Goal: Transaction & Acquisition: Purchase product/service

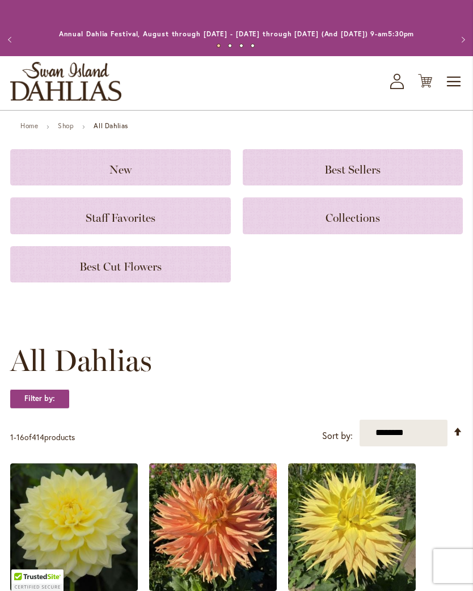
click at [47, 173] on h3 "New" at bounding box center [120, 167] width 193 height 12
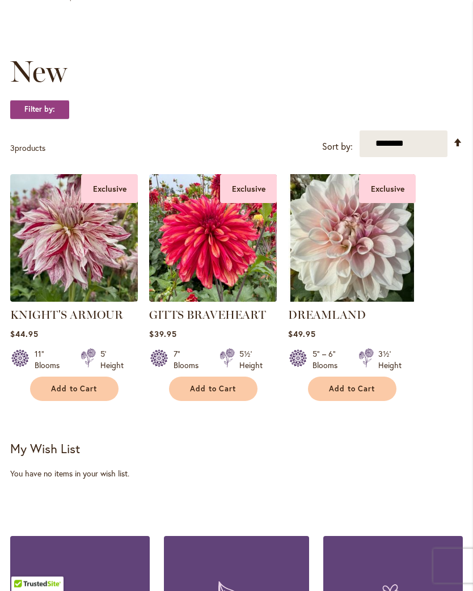
scroll to position [129, 0]
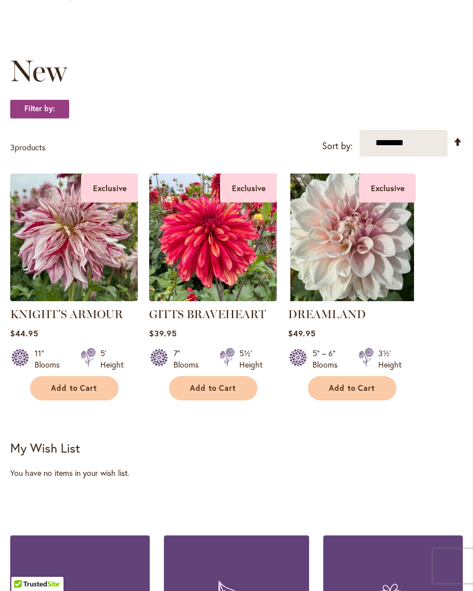
click at [379, 274] on img at bounding box center [352, 237] width 128 height 128
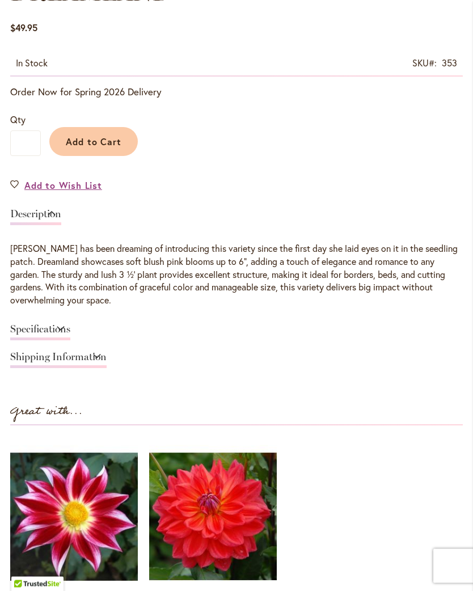
scroll to position [675, 0]
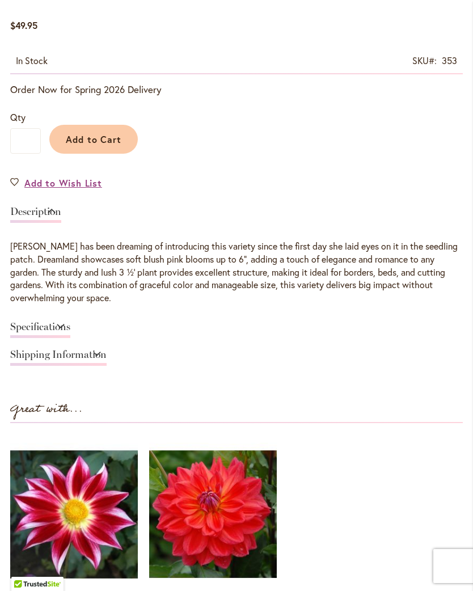
click at [13, 333] on link "Specifications" at bounding box center [40, 329] width 60 height 16
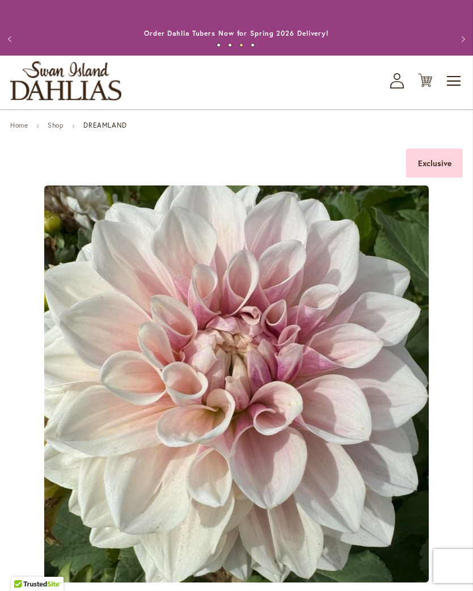
scroll to position [0, 0]
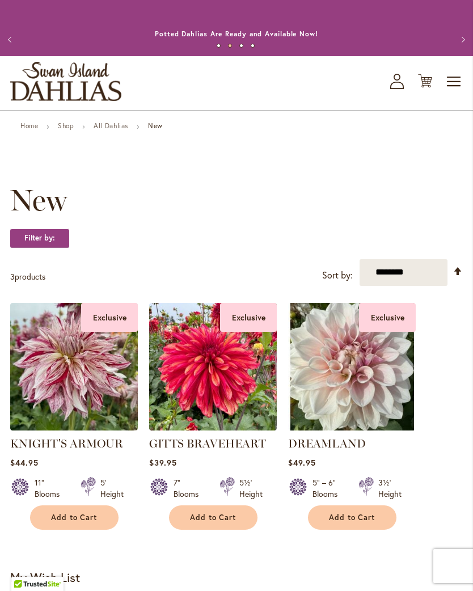
click at [67, 130] on link "Shop" at bounding box center [66, 125] width 16 height 9
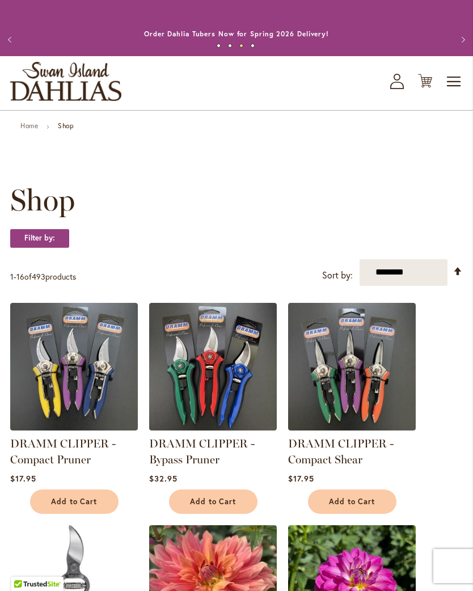
click at [28, 130] on link "Home" at bounding box center [29, 125] width 18 height 9
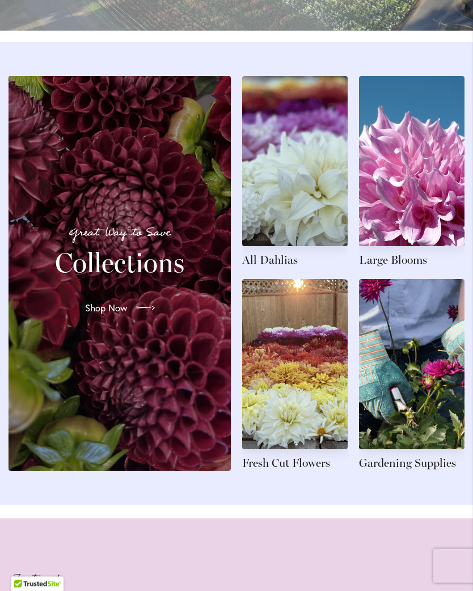
scroll to position [1205, 0]
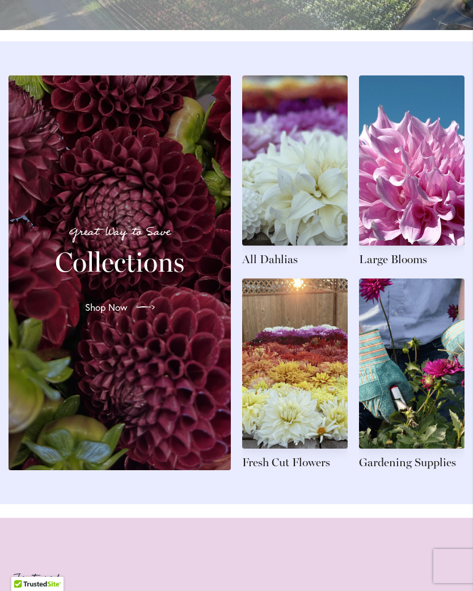
click at [313, 252] on link at bounding box center [294, 171] width 105 height 192
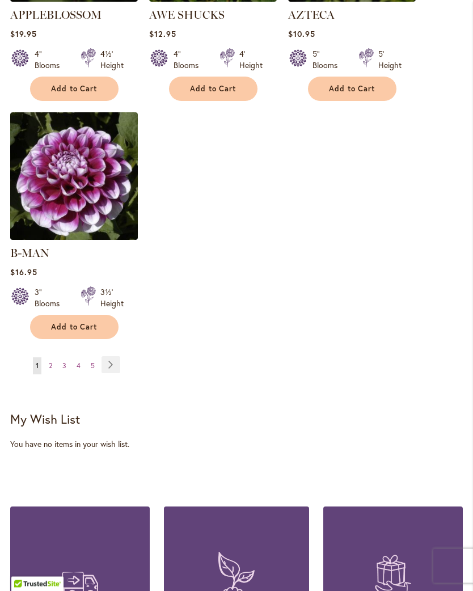
scroll to position [1557, 0]
click at [58, 315] on button "Add to Cart" at bounding box center [74, 327] width 88 height 24
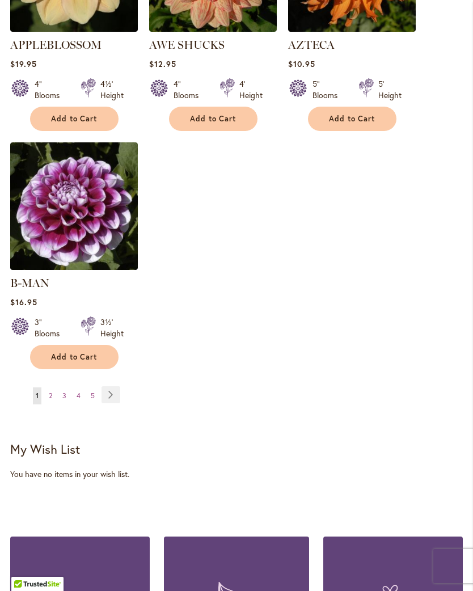
click at [111, 388] on link "Page Next" at bounding box center [110, 394] width 19 height 17
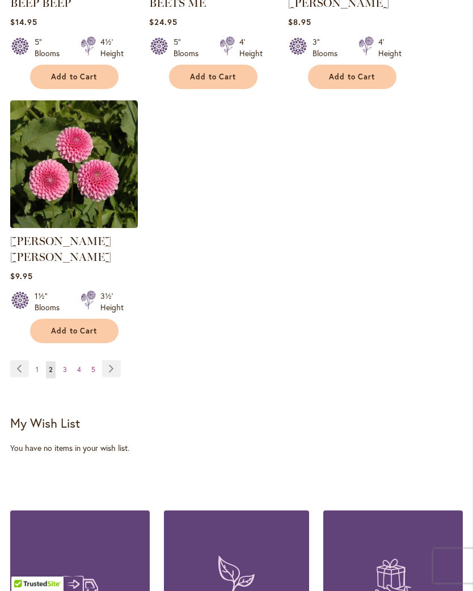
scroll to position [1553, 0]
click at [107, 363] on link "Page Next" at bounding box center [111, 368] width 19 height 17
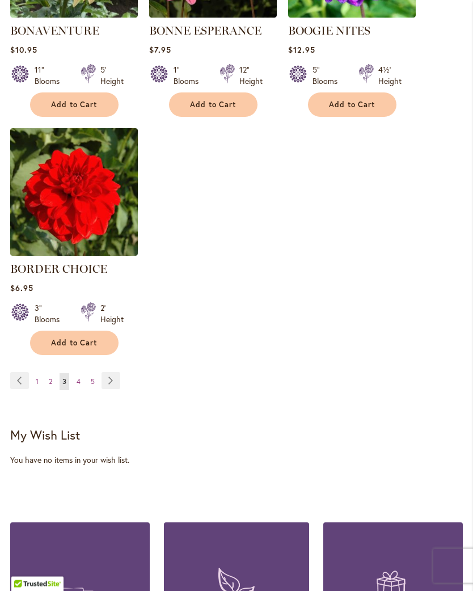
scroll to position [1525, 0]
click at [113, 388] on link "Page Next" at bounding box center [110, 380] width 19 height 17
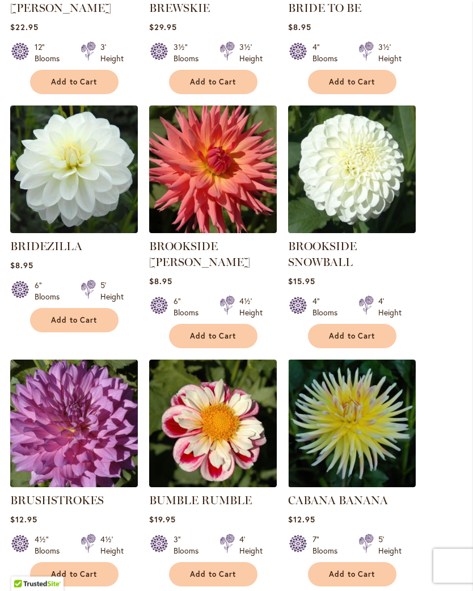
scroll to position [596, 0]
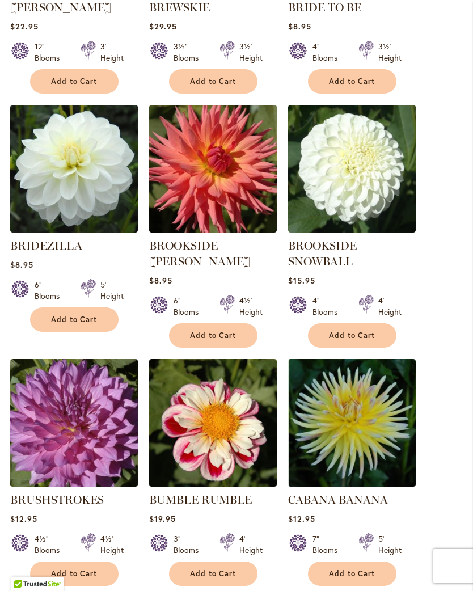
click at [381, 219] on img at bounding box center [352, 169] width 128 height 128
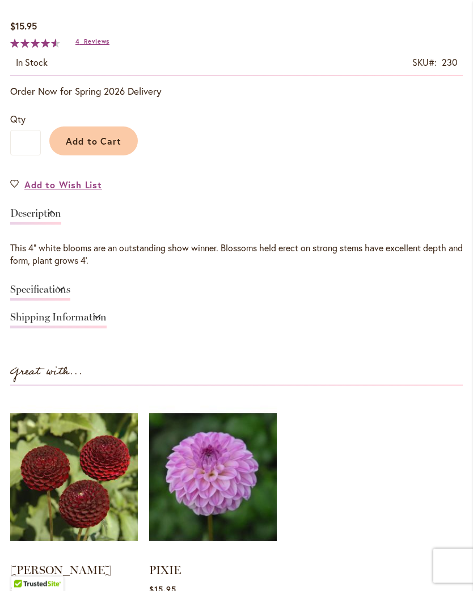
scroll to position [674, 0]
click at [15, 300] on link "Specifications" at bounding box center [40, 292] width 60 height 16
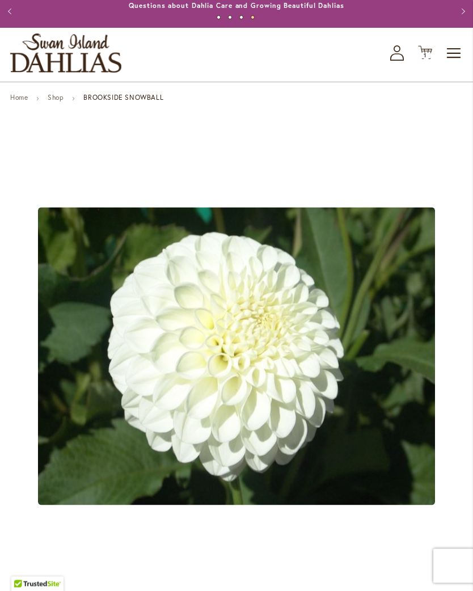
scroll to position [0, 0]
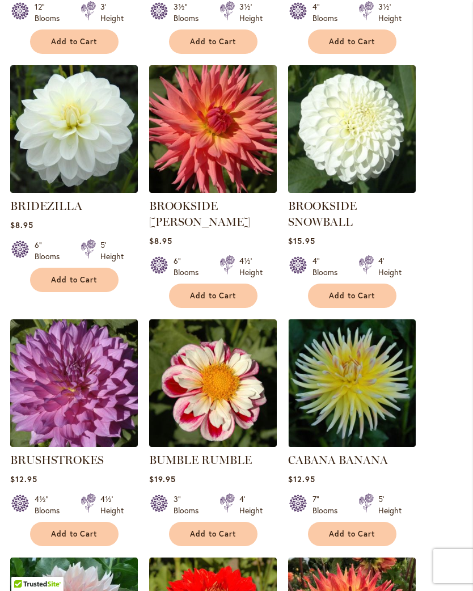
scroll to position [638, 0]
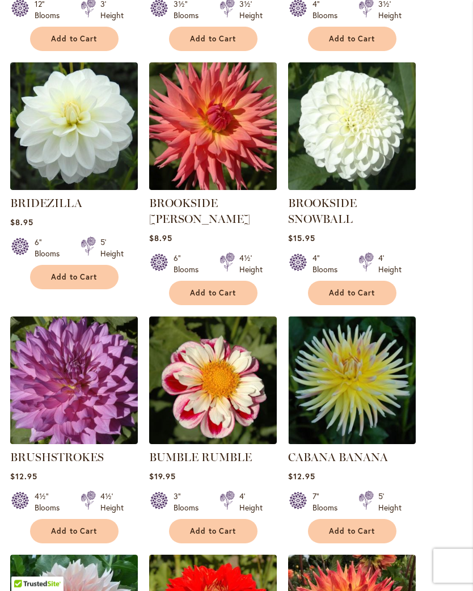
click at [372, 298] on span "Add to Cart" at bounding box center [352, 294] width 46 height 10
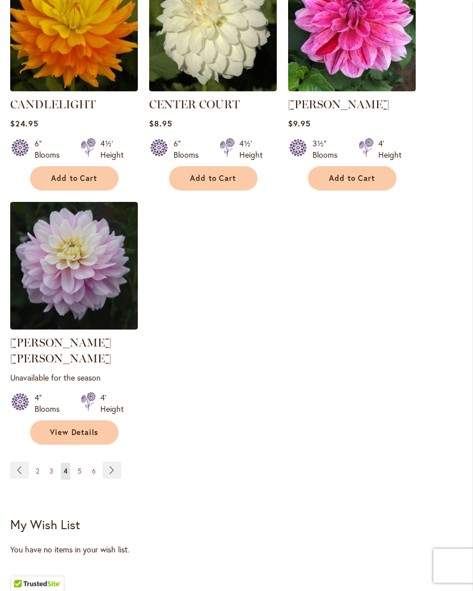
scroll to position [1498, 0]
click at [113, 462] on link "Page Next" at bounding box center [112, 469] width 19 height 17
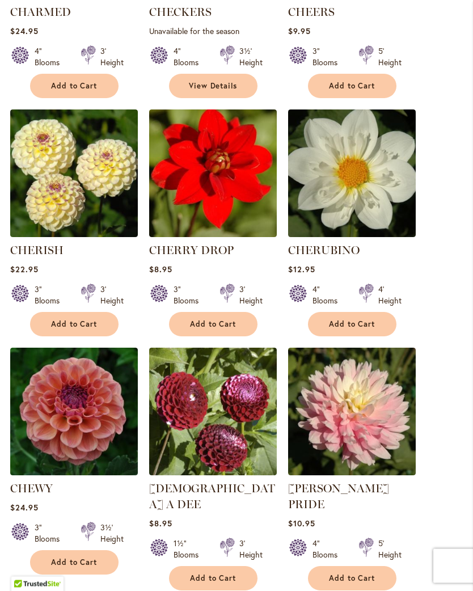
scroll to position [592, 0]
click at [49, 331] on button "Add to Cart" at bounding box center [74, 324] width 88 height 24
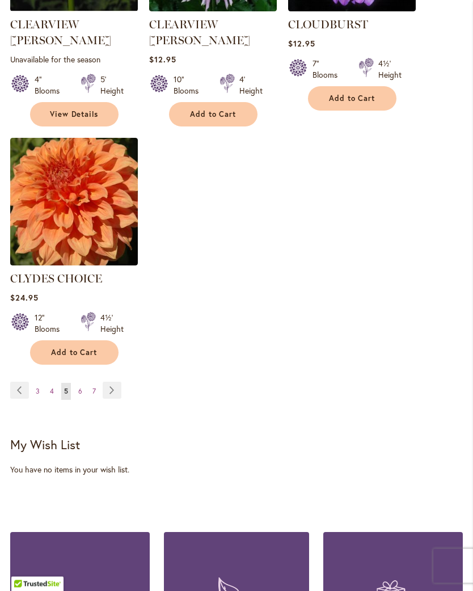
scroll to position [1578, 0]
click at [111, 381] on link "Page Next" at bounding box center [112, 389] width 19 height 17
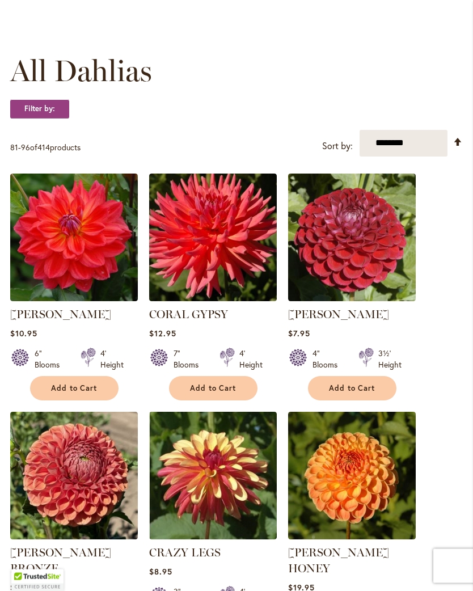
scroll to position [291, 0]
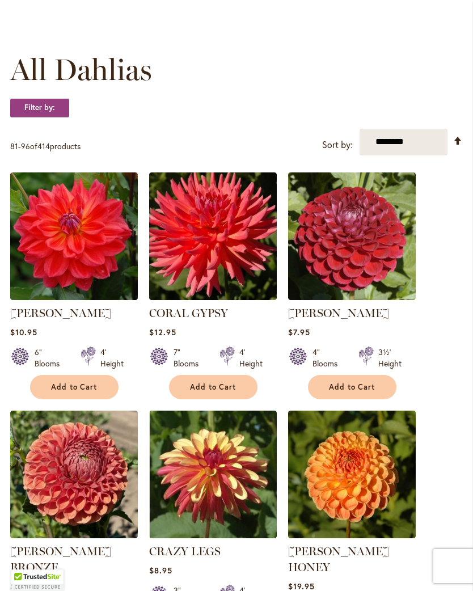
click at [241, 397] on button "Add to Cart" at bounding box center [213, 387] width 88 height 24
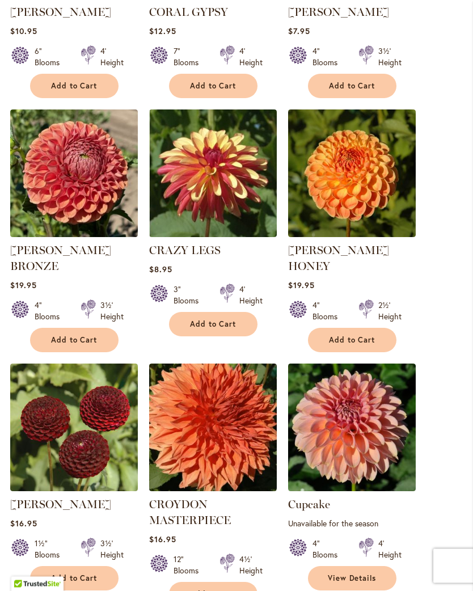
scroll to position [622, 0]
click at [40, 336] on button "Add to Cart" at bounding box center [74, 340] width 88 height 24
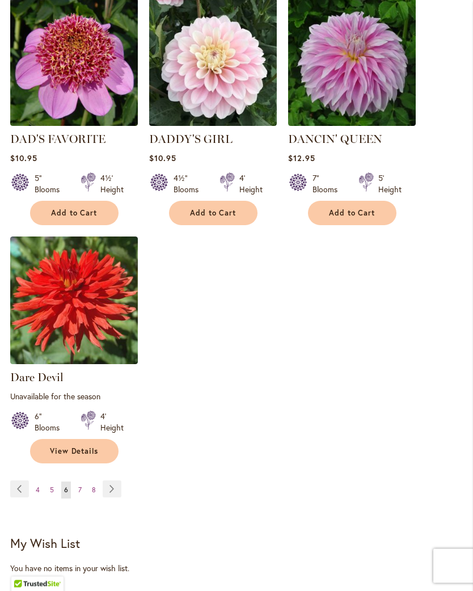
scroll to position [1491, 0]
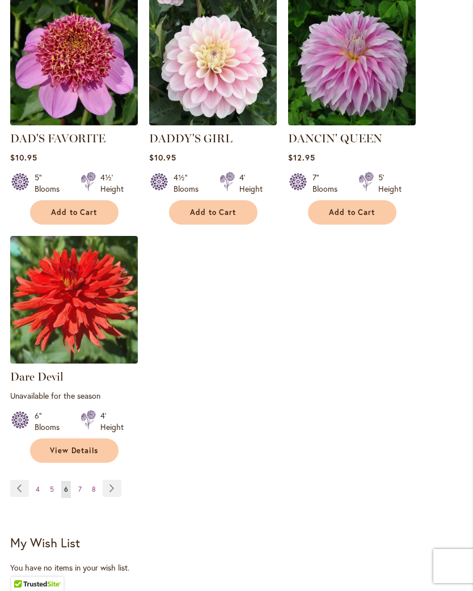
click at [110, 480] on link "Page Next" at bounding box center [112, 488] width 19 height 17
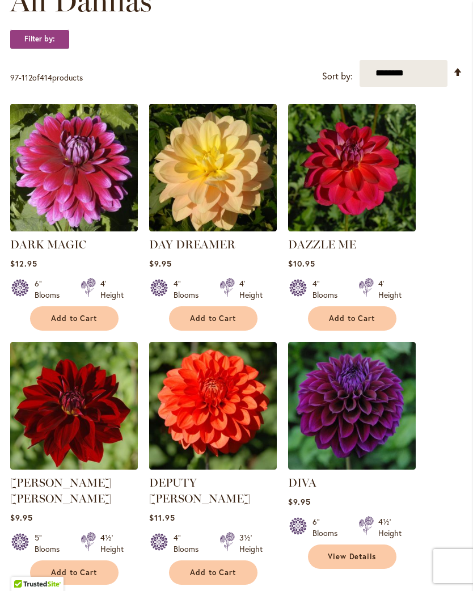
scroll to position [365, 0]
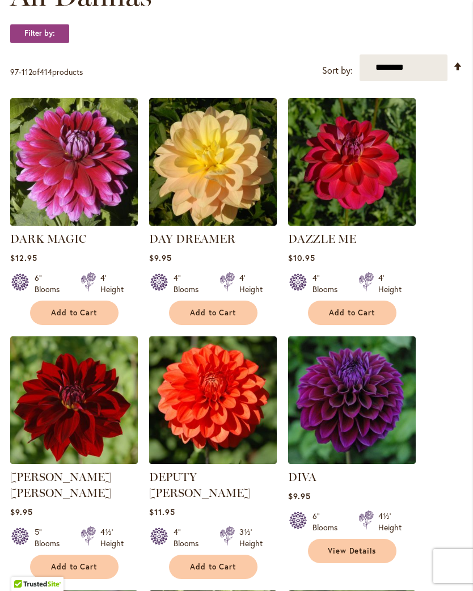
click at [243, 323] on button "Add to Cart" at bounding box center [213, 312] width 88 height 24
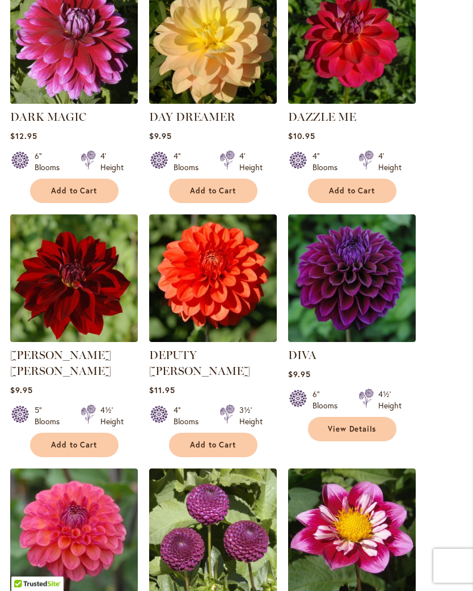
scroll to position [518, 0]
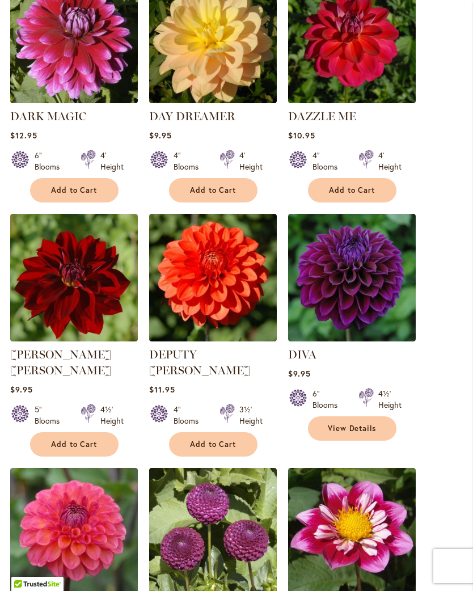
click at [377, 435] on link "View Details" at bounding box center [352, 428] width 88 height 24
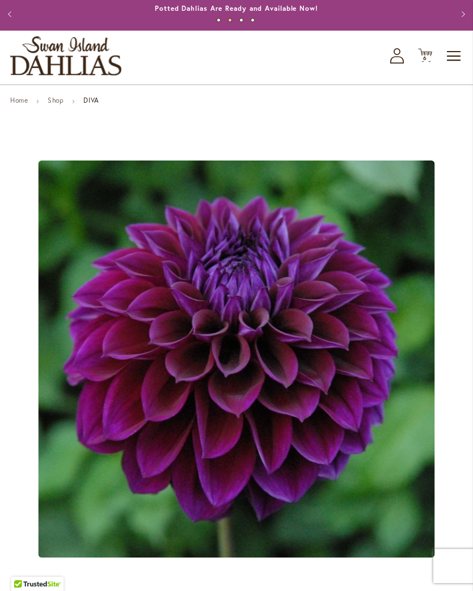
scroll to position [19, 0]
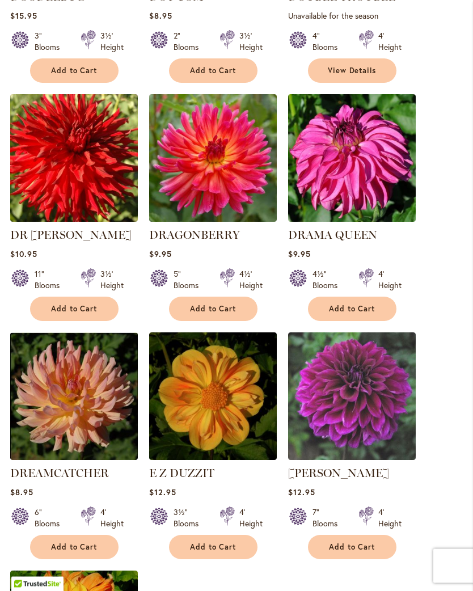
scroll to position [1100, 0]
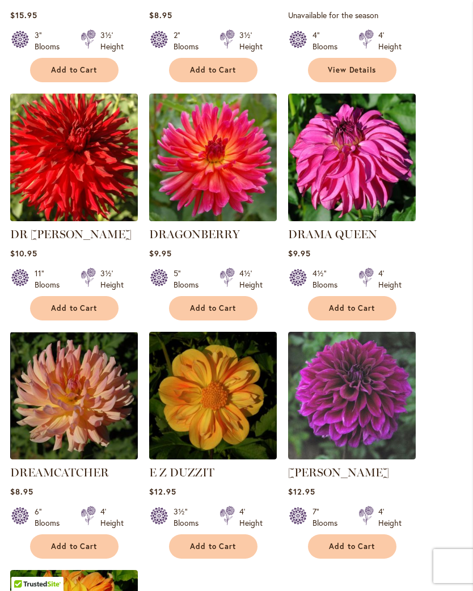
click at [190, 303] on span "Add to Cart" at bounding box center [213, 308] width 46 height 10
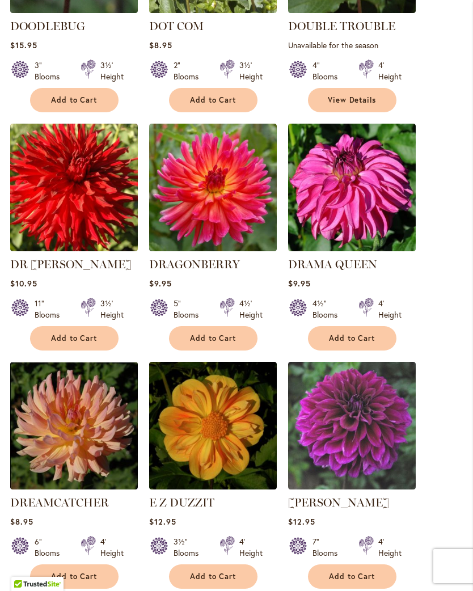
click at [368, 333] on span "Add to Cart" at bounding box center [352, 338] width 46 height 10
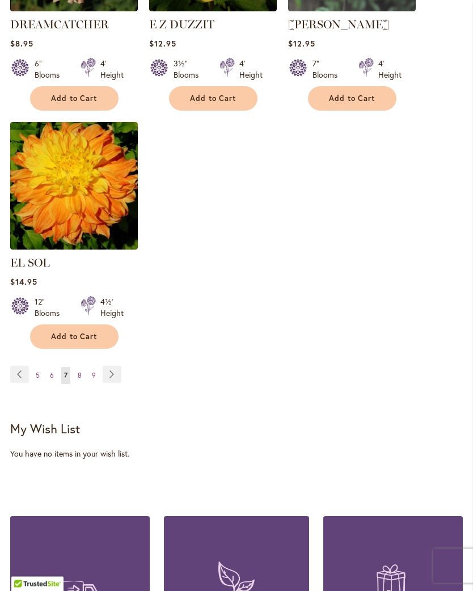
scroll to position [1578, 0]
click at [103, 367] on link "Page Next" at bounding box center [112, 374] width 19 height 17
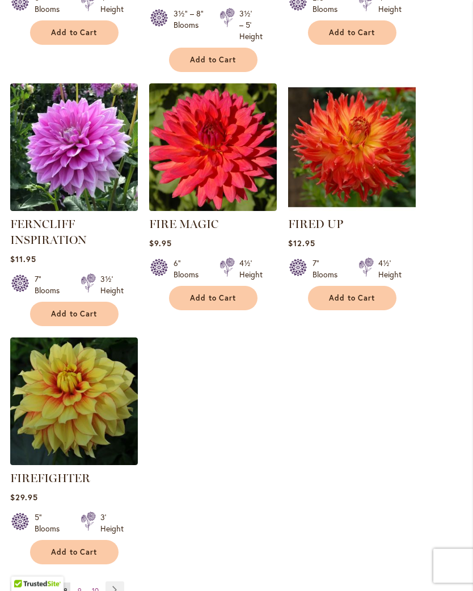
scroll to position [1371, 0]
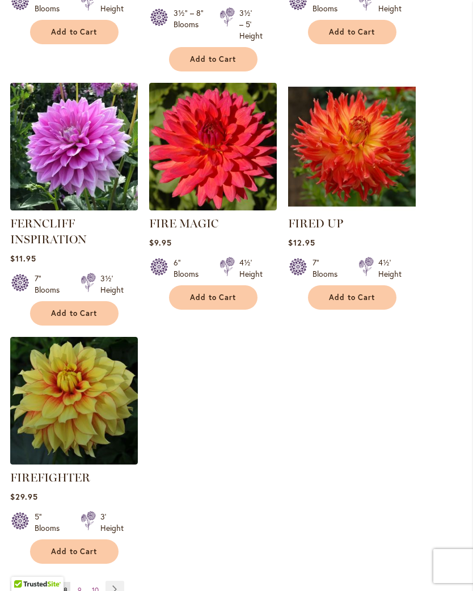
click at [222, 179] on img at bounding box center [213, 147] width 128 height 128
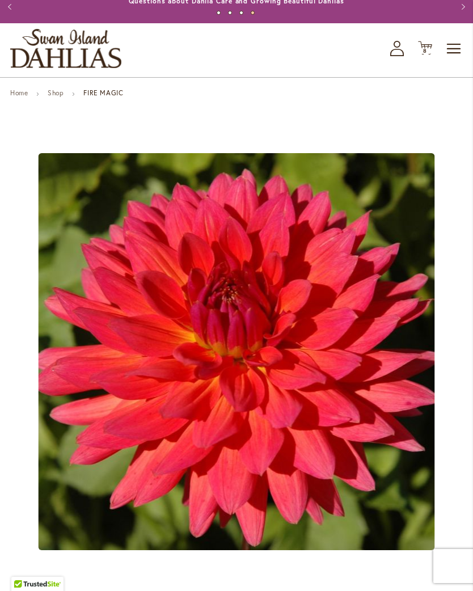
scroll to position [32, 0]
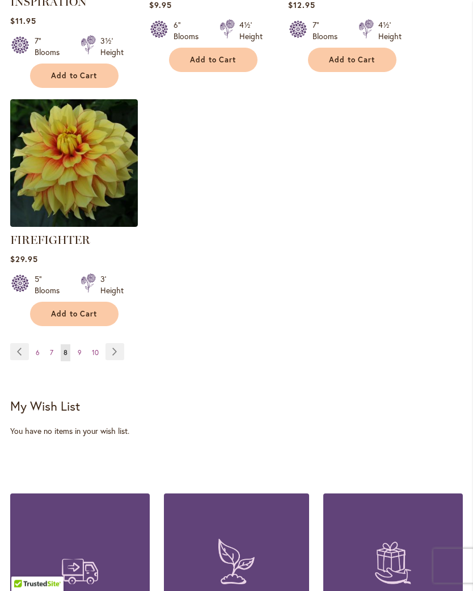
scroll to position [1609, 0]
click at [116, 360] on link "Page Next" at bounding box center [114, 351] width 19 height 17
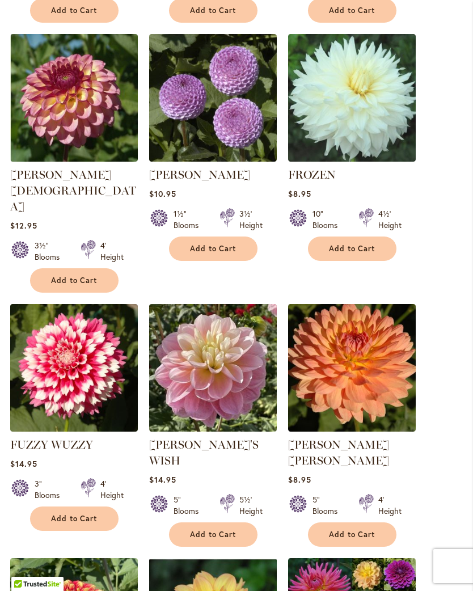
scroll to position [913, 0]
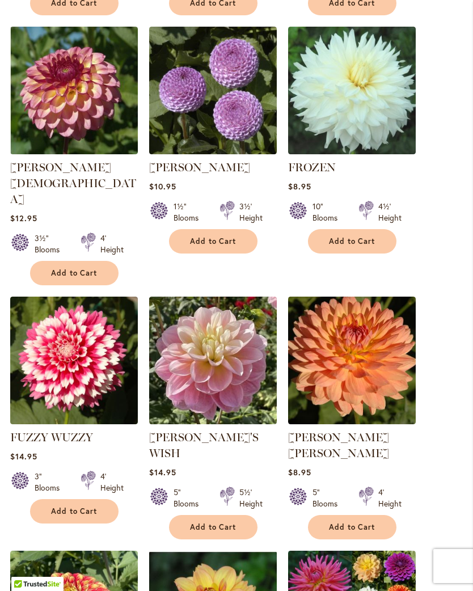
click at [196, 515] on button "Add to Cart" at bounding box center [213, 527] width 88 height 24
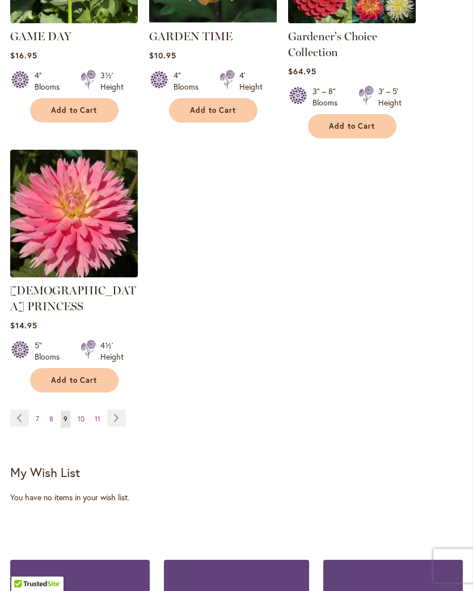
scroll to position [1597, 0]
click at [52, 375] on span "Add to Cart" at bounding box center [74, 380] width 46 height 10
click at [117, 409] on link "Page Next" at bounding box center [116, 417] width 19 height 17
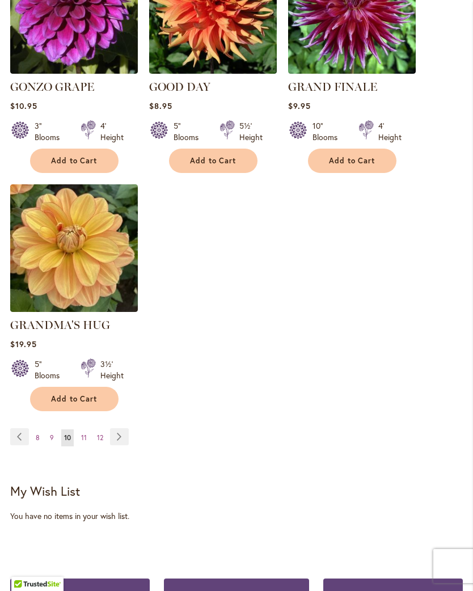
scroll to position [1526, 0]
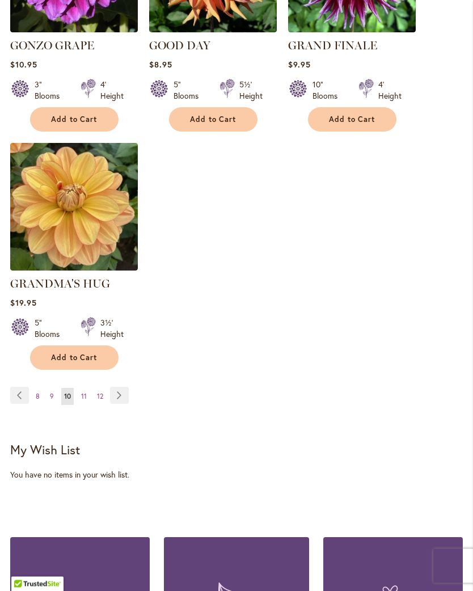
click at [115, 389] on link "Page Next" at bounding box center [119, 395] width 19 height 17
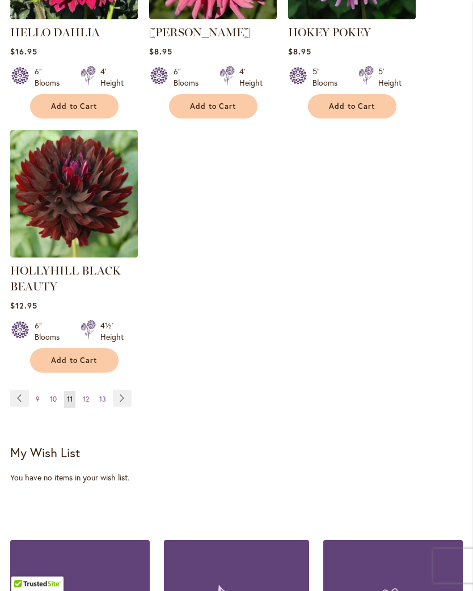
scroll to position [1567, 0]
click at [124, 406] on link "Page Next" at bounding box center [122, 397] width 19 height 17
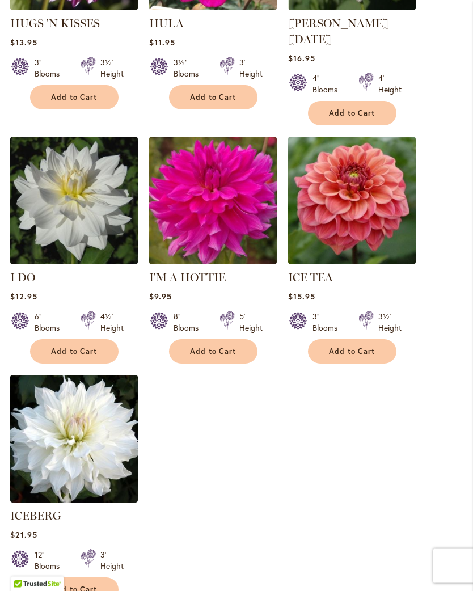
scroll to position [1295, 0]
click at [392, 232] on img at bounding box center [352, 201] width 128 height 128
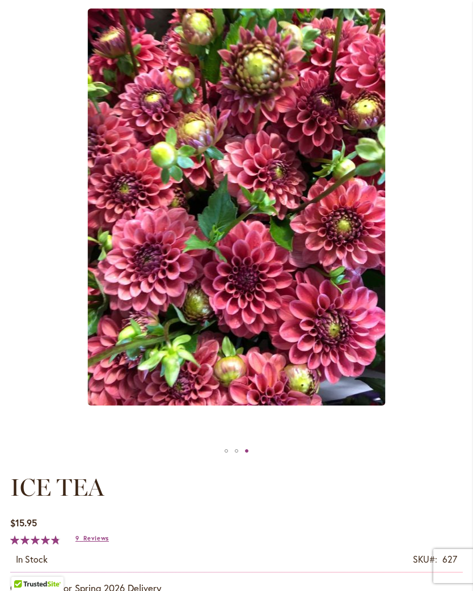
scroll to position [172, 0]
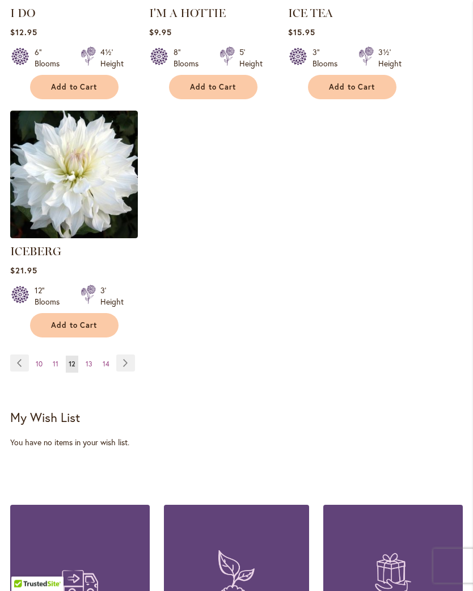
scroll to position [1561, 0]
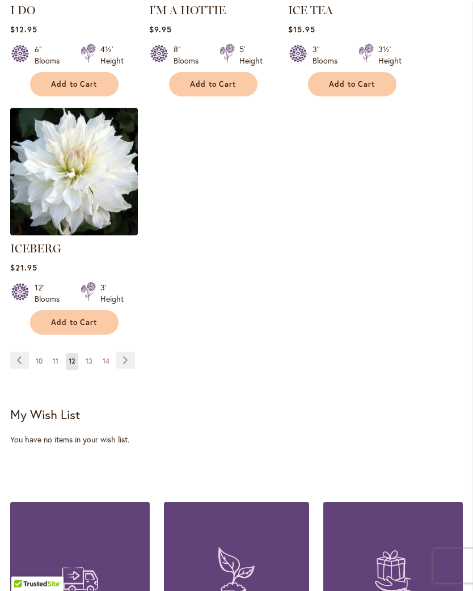
click at [128, 359] on link "Page Next" at bounding box center [125, 360] width 19 height 17
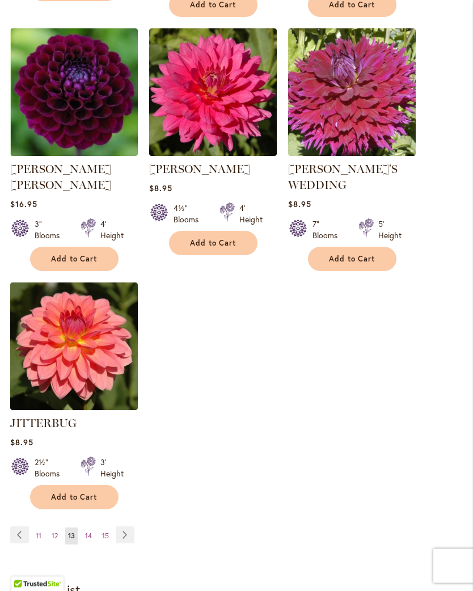
scroll to position [1415, 0]
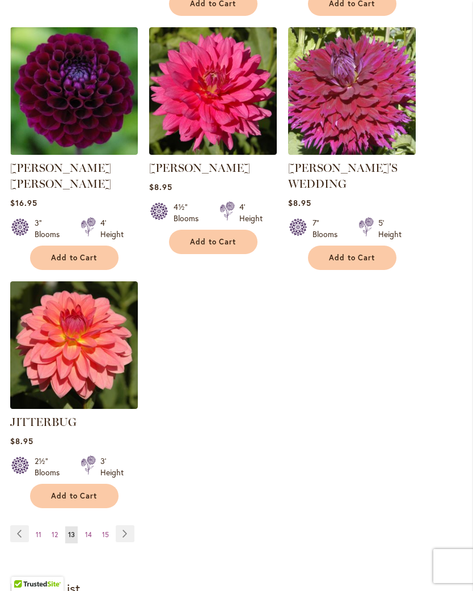
click at [128, 525] on link "Page Next" at bounding box center [125, 533] width 19 height 17
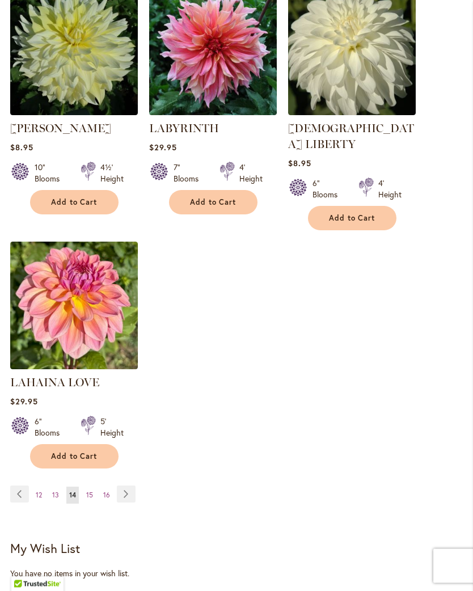
scroll to position [1428, 0]
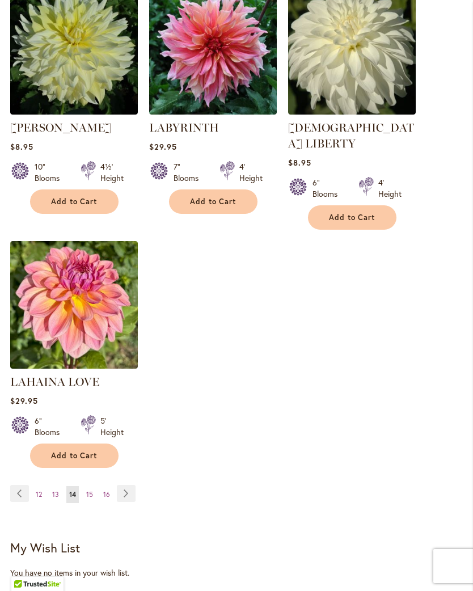
click at [126, 493] on link "Page Next" at bounding box center [126, 493] width 19 height 17
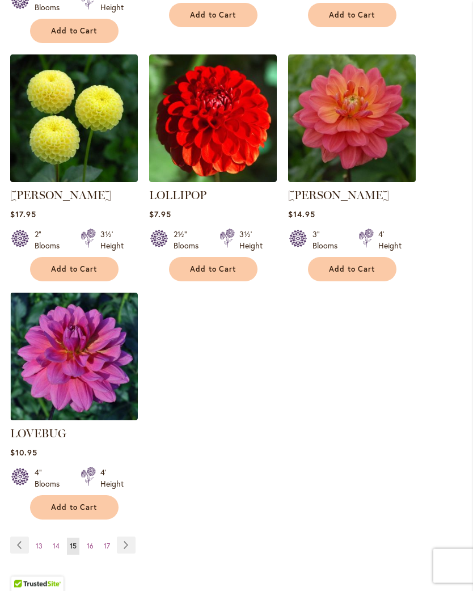
scroll to position [1393, 0]
click at [123, 536] on link "Page Next" at bounding box center [126, 544] width 19 height 17
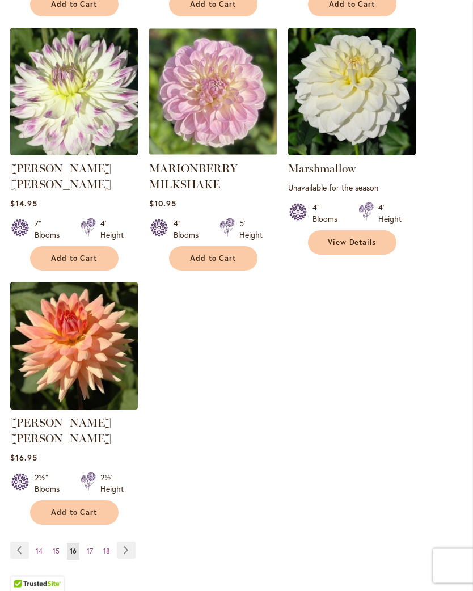
scroll to position [1404, 0]
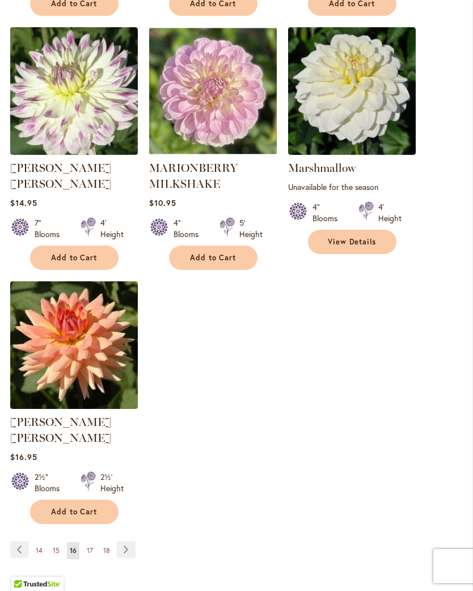
click at [126, 541] on link "Page Next" at bounding box center [126, 549] width 19 height 17
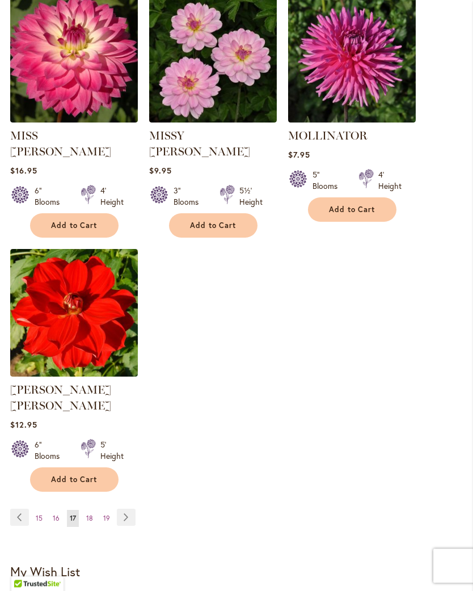
scroll to position [1421, 0]
click at [124, 508] on link "Page Next" at bounding box center [126, 516] width 19 height 17
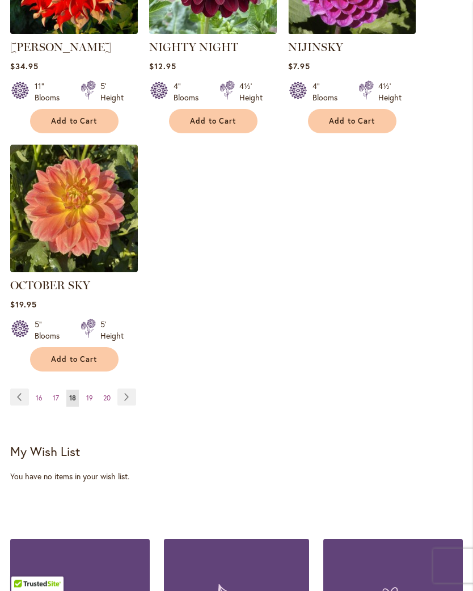
scroll to position [1510, 0]
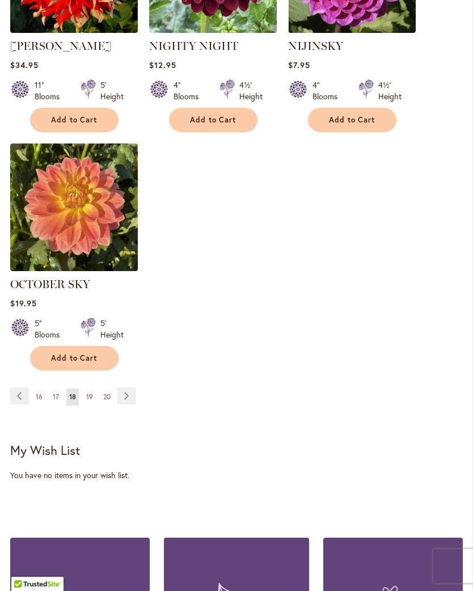
click at [129, 404] on link "Page Next" at bounding box center [126, 395] width 19 height 17
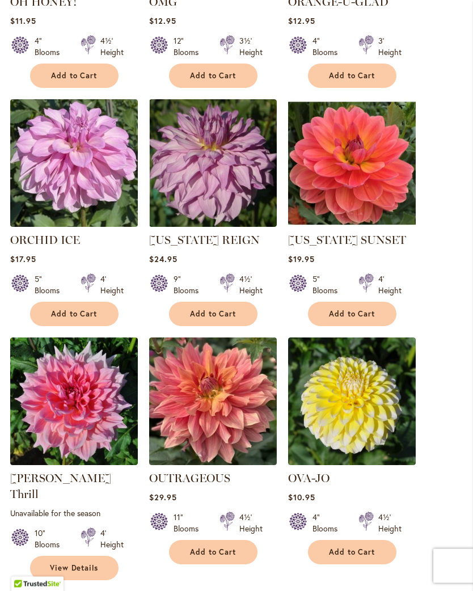
scroll to position [605, 0]
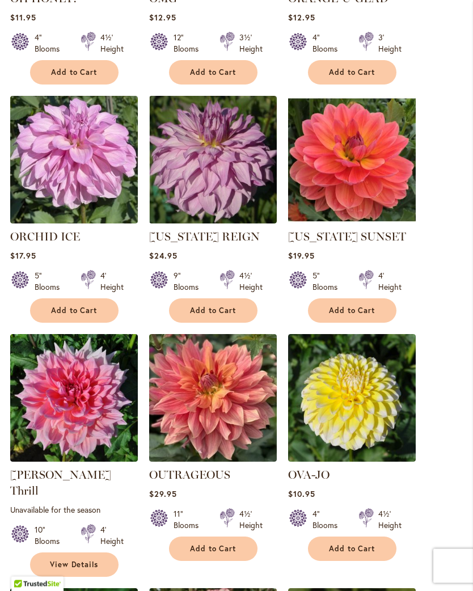
click at [389, 210] on img at bounding box center [352, 160] width 128 height 128
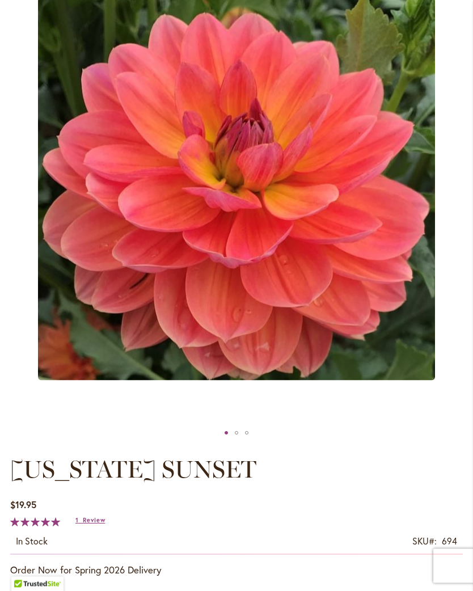
scroll to position [196, 0]
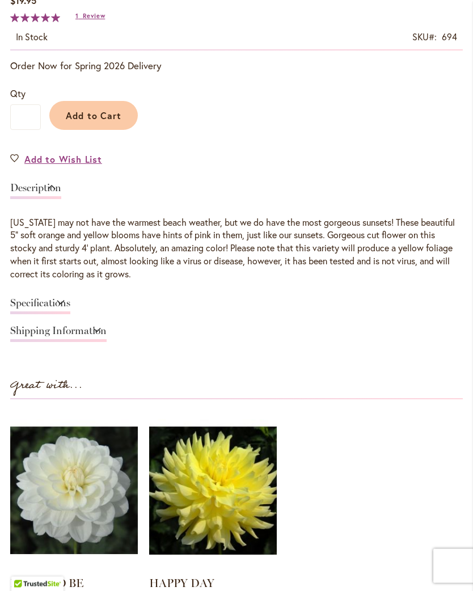
scroll to position [699, 0]
click at [70, 306] on link "Specifications" at bounding box center [40, 306] width 60 height 16
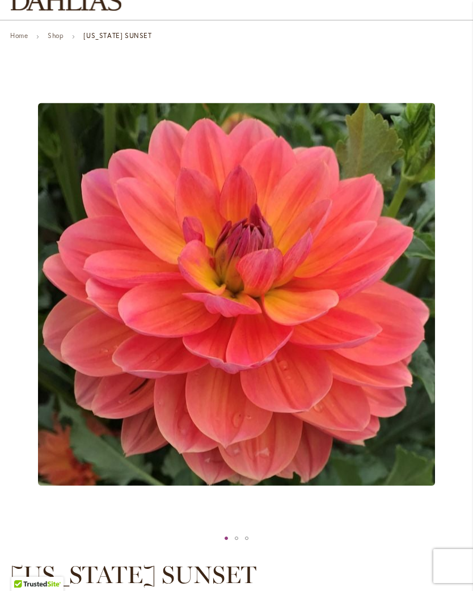
scroll to position [87, 0]
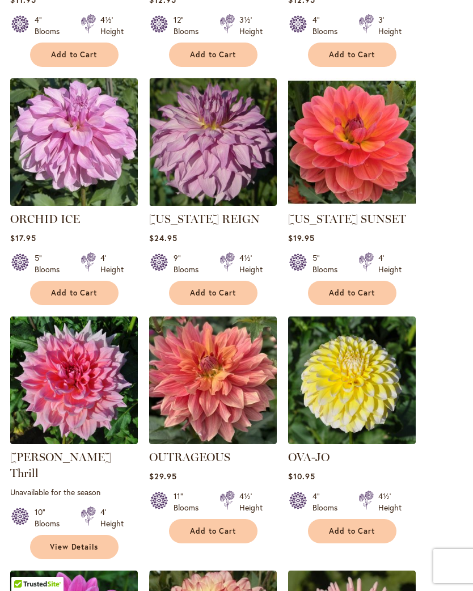
scroll to position [623, 0]
click at [375, 304] on button "Add to Cart" at bounding box center [352, 293] width 88 height 24
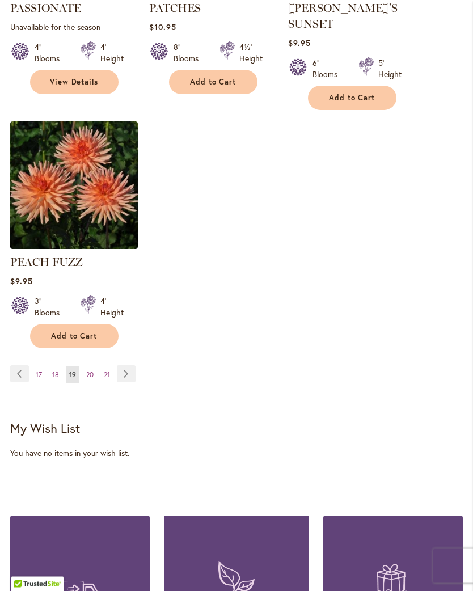
scroll to position [1596, 0]
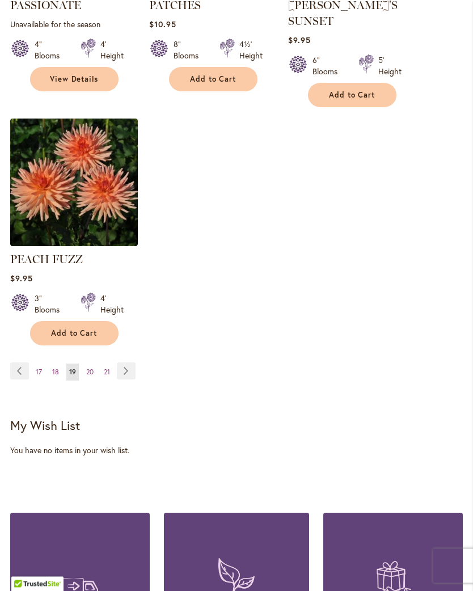
click at [125, 363] on link "Page Next" at bounding box center [126, 371] width 19 height 17
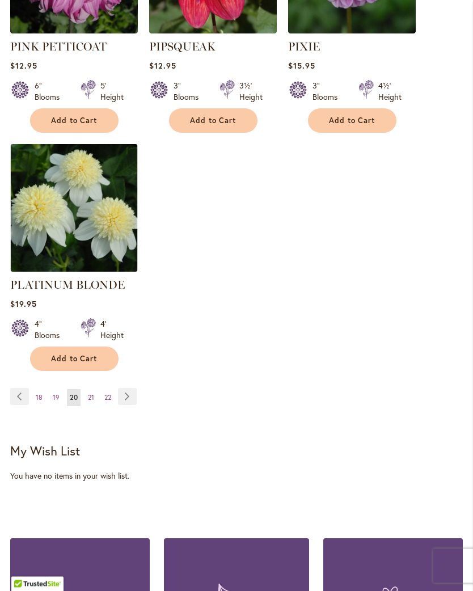
scroll to position [1559, 0]
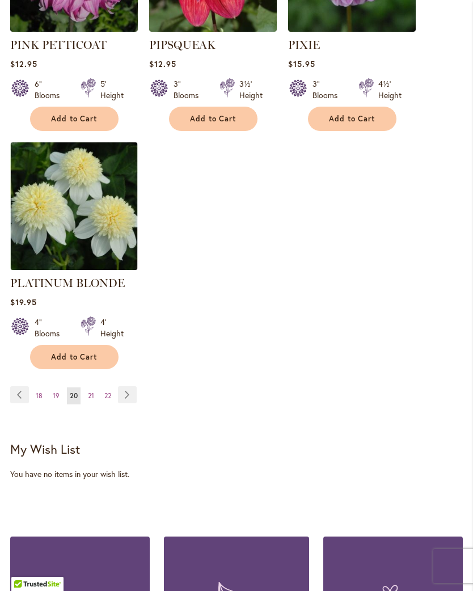
click at [125, 386] on link "Page Next" at bounding box center [127, 394] width 19 height 17
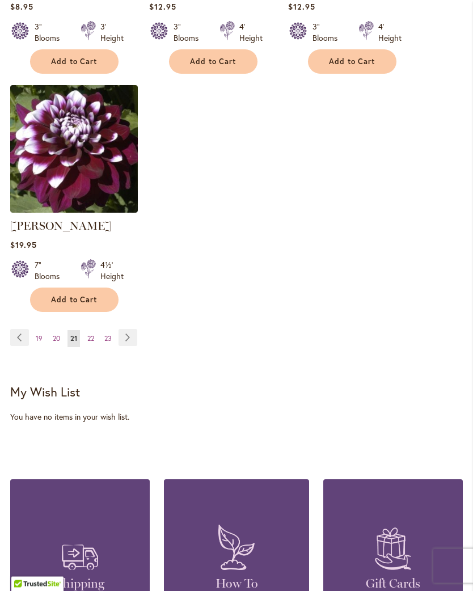
scroll to position [1584, 0]
click at [124, 342] on link "Page Next" at bounding box center [127, 337] width 19 height 17
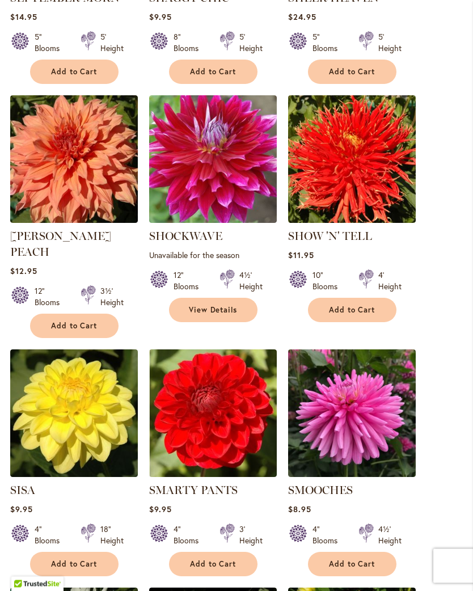
scroll to position [846, 0]
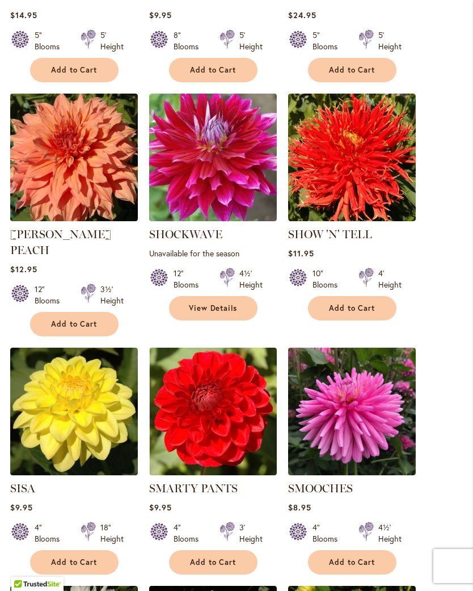
click at [374, 313] on span "Add to Cart" at bounding box center [352, 308] width 46 height 10
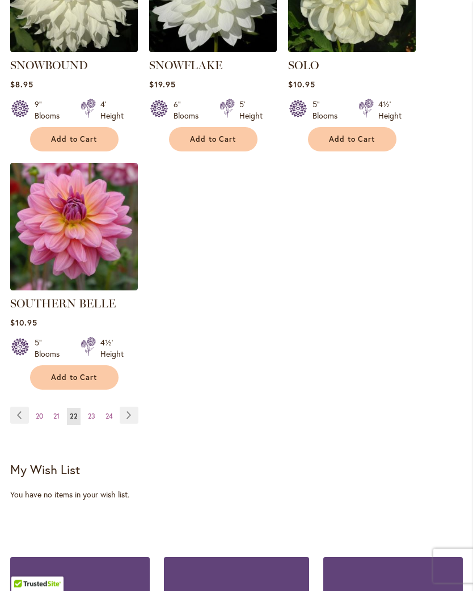
scroll to position [1537, 0]
click at [30, 243] on img at bounding box center [74, 227] width 128 height 128
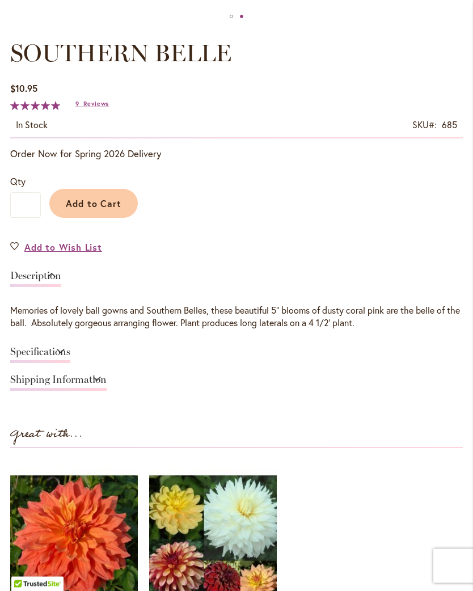
scroll to position [612, 0]
click at [37, 363] on link "Specifications" at bounding box center [40, 354] width 60 height 16
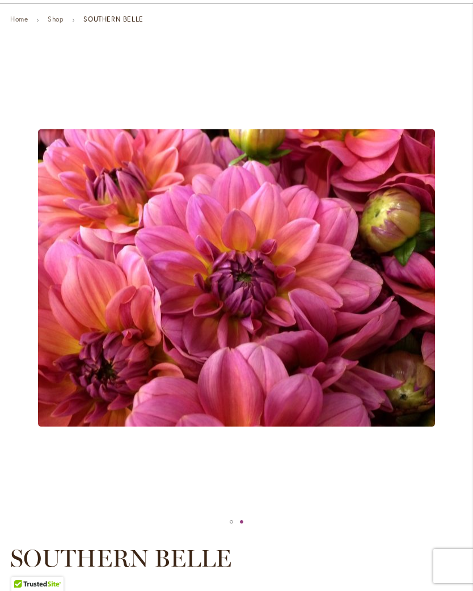
scroll to position [105, 0]
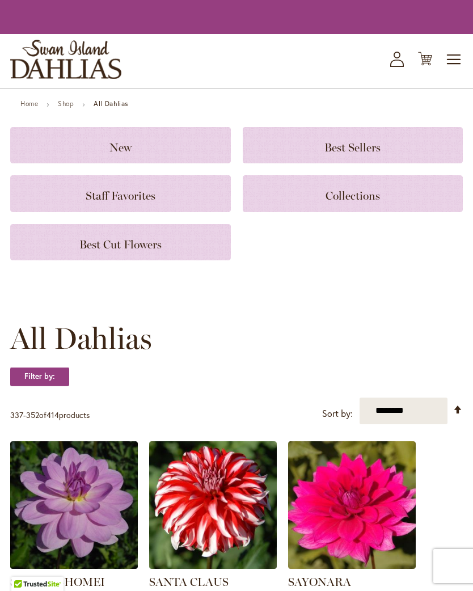
scroll to position [1350, 0]
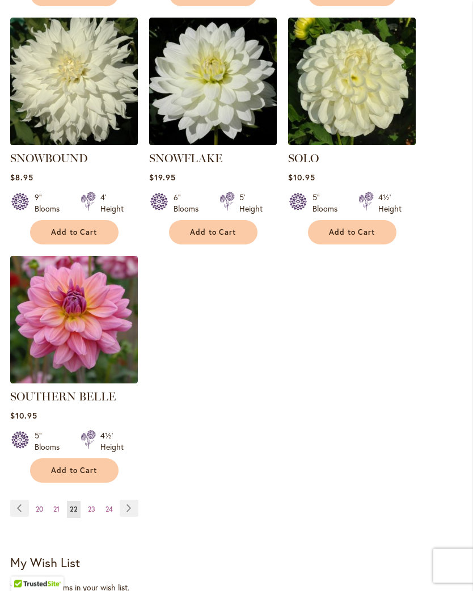
click at [57, 466] on span "Add to Cart" at bounding box center [74, 471] width 46 height 10
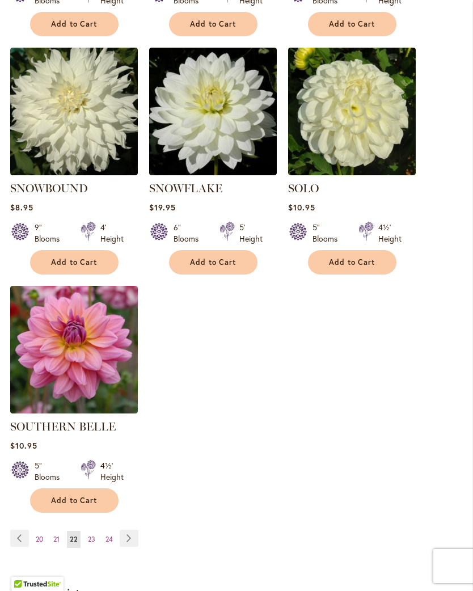
click at [133, 531] on link "Page Next" at bounding box center [129, 537] width 19 height 17
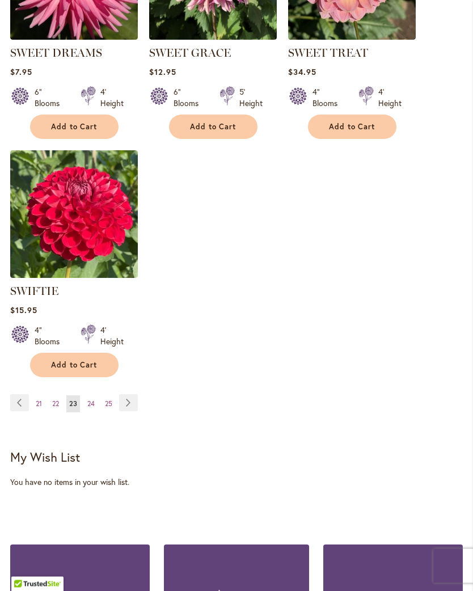
scroll to position [1519, 0]
click at [126, 406] on link "Page Next" at bounding box center [128, 402] width 19 height 17
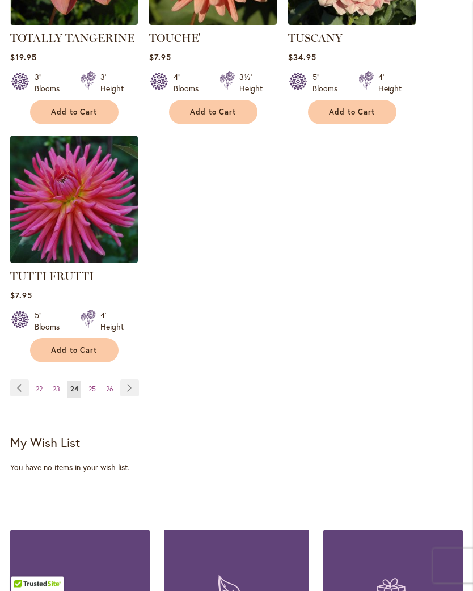
scroll to position [1534, 0]
click at [130, 380] on link "Page Next" at bounding box center [129, 387] width 19 height 17
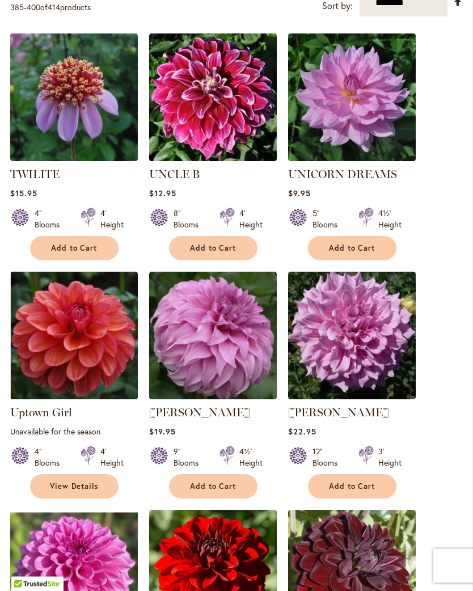
scroll to position [430, 0]
click at [364, 138] on img at bounding box center [352, 97] width 128 height 128
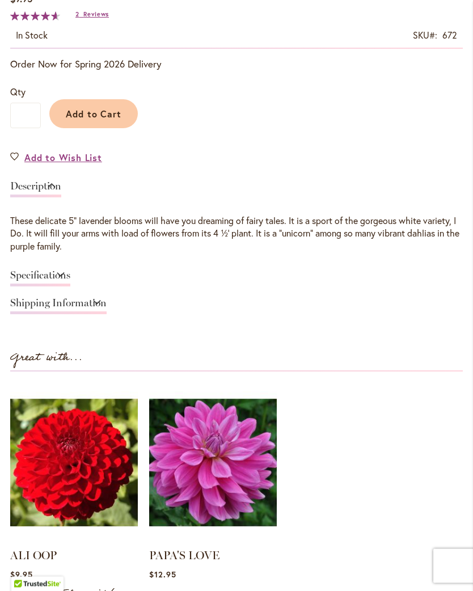
scroll to position [701, 0]
click at [20, 278] on link "Specifications" at bounding box center [40, 278] width 60 height 16
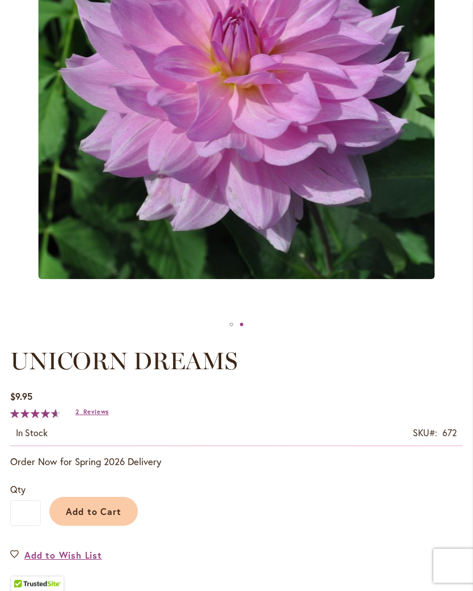
scroll to position [280, 0]
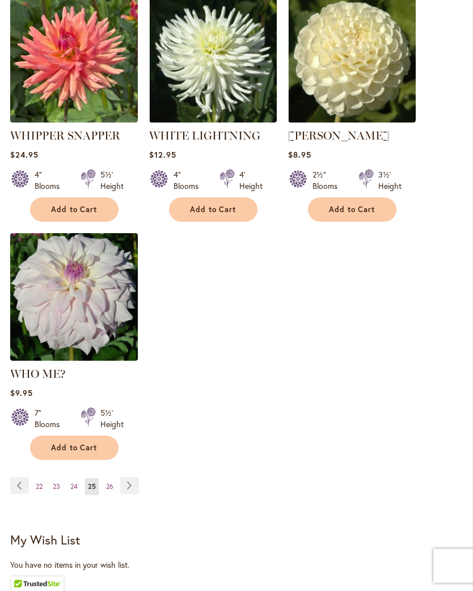
scroll to position [1436, 0]
click at [131, 481] on link "Page Next" at bounding box center [129, 485] width 19 height 17
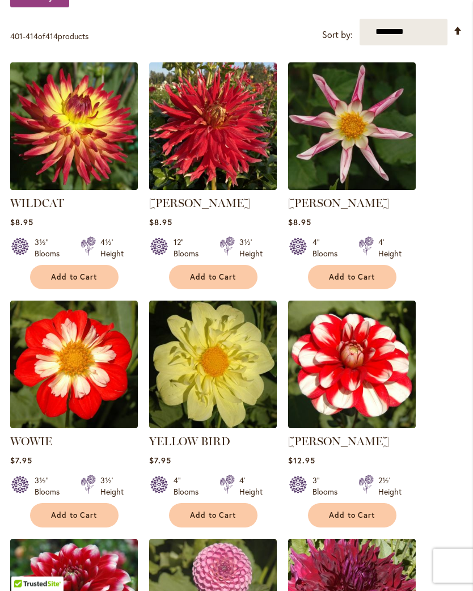
scroll to position [409, 0]
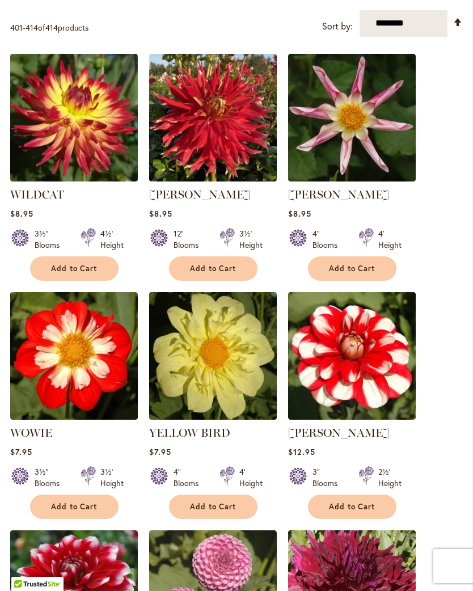
click at [373, 273] on span "Add to Cart" at bounding box center [352, 269] width 46 height 10
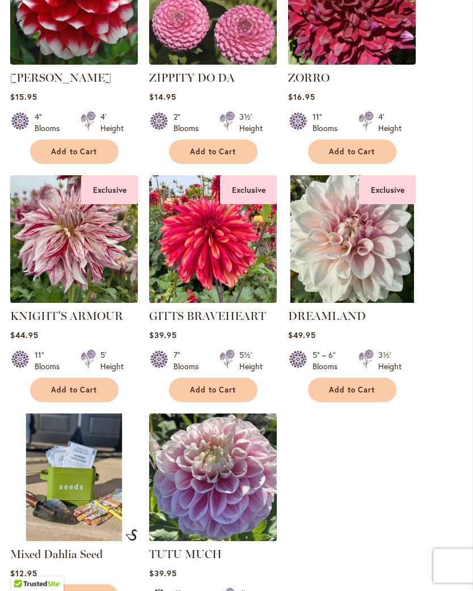
scroll to position [1032, 0]
click at [228, 285] on img at bounding box center [213, 239] width 128 height 128
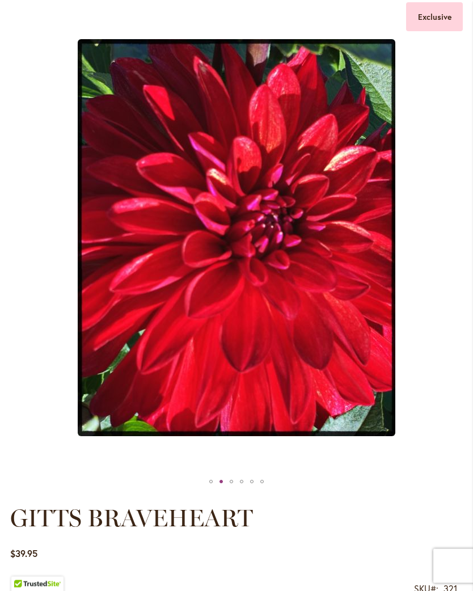
scroll to position [147, 0]
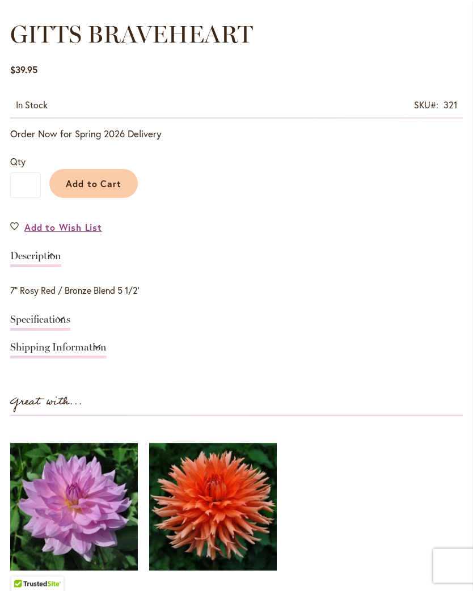
scroll to position [633, 0]
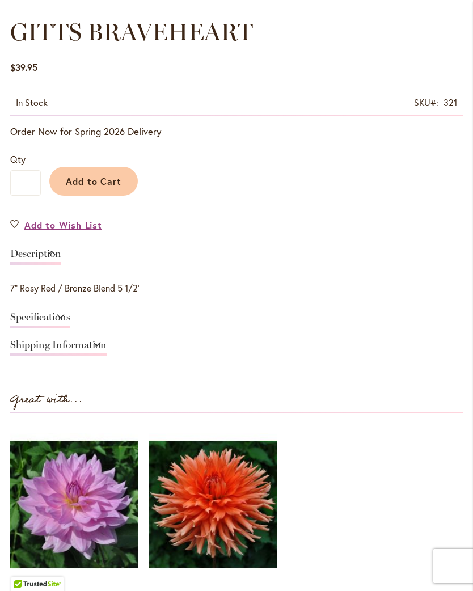
click at [70, 328] on link "Specifications" at bounding box center [40, 320] width 60 height 16
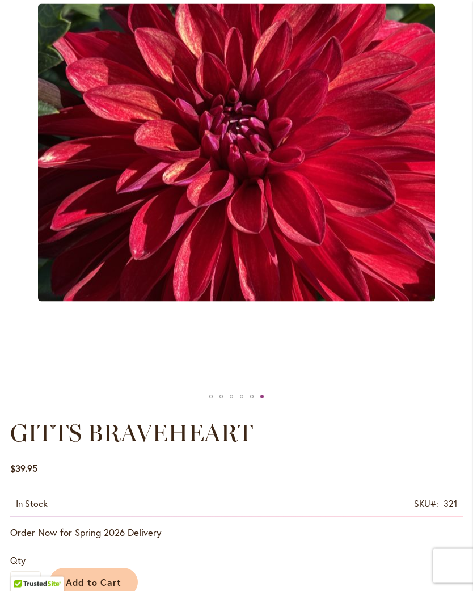
scroll to position [211, 0]
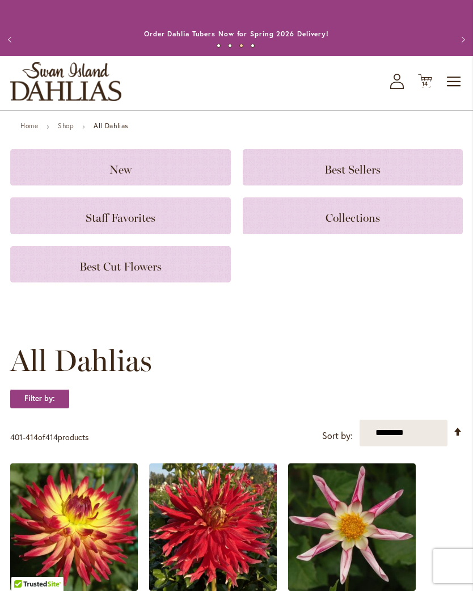
click at [421, 88] on icon "Cart .cls-1 { fill: #231f20; }" at bounding box center [425, 81] width 14 height 14
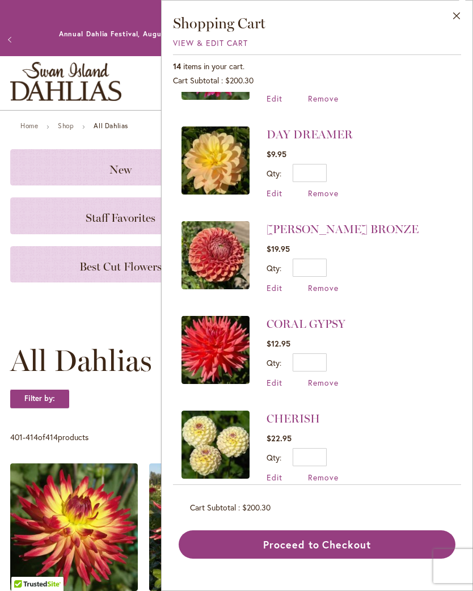
scroll to position [748, 0]
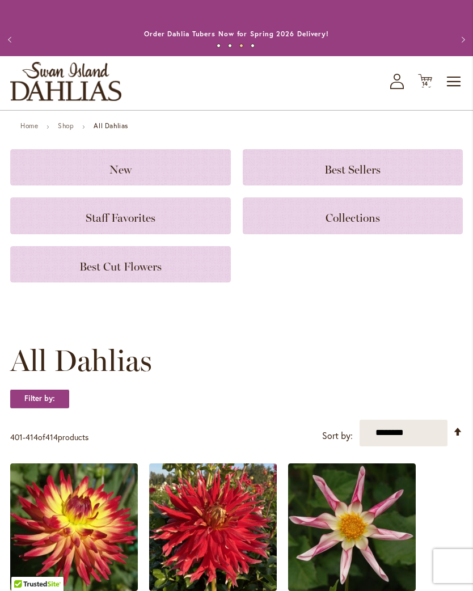
click at [425, 87] on span "14" at bounding box center [425, 83] width 7 height 7
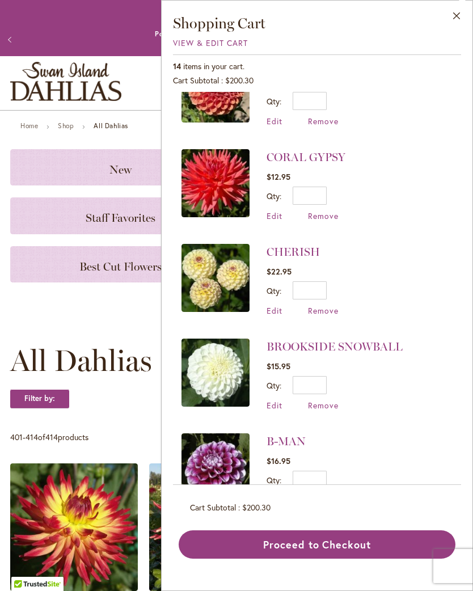
scroll to position [913, 0]
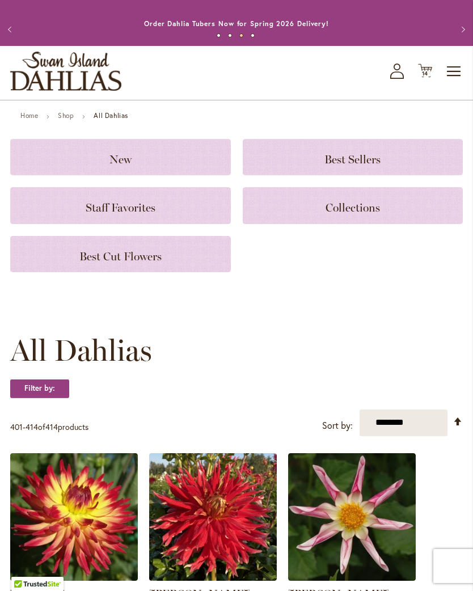
scroll to position [0, 0]
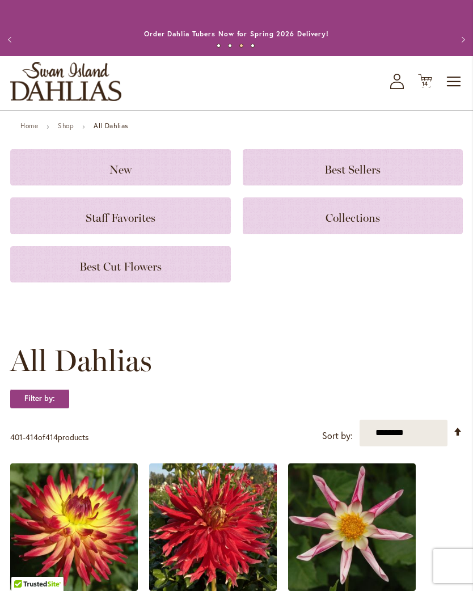
click at [391, 89] on icon at bounding box center [397, 85] width 14 height 7
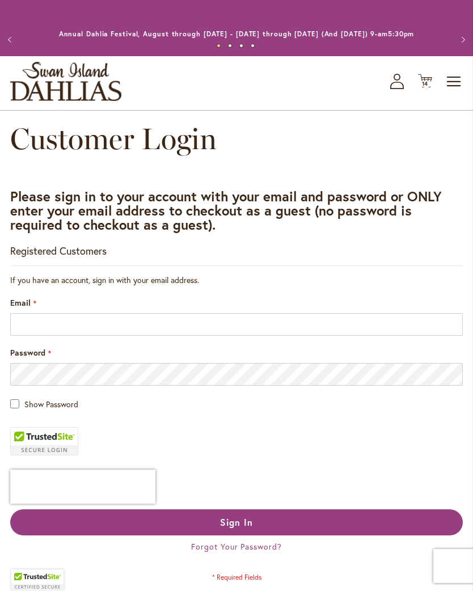
click at [7, 37] on button "Previous" at bounding box center [11, 39] width 23 height 23
click at [458, 91] on span "Toggle Nav" at bounding box center [454, 81] width 17 height 23
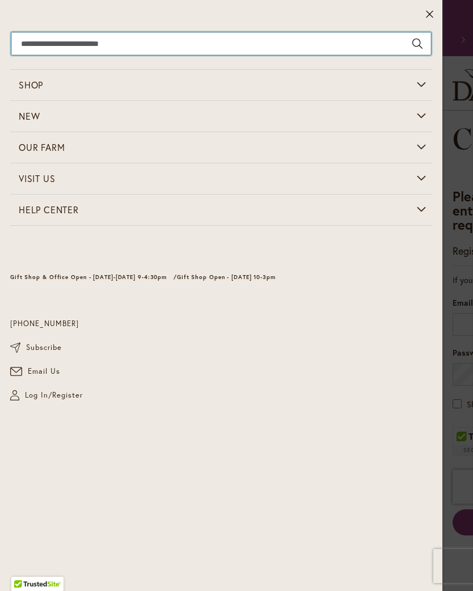
click at [269, 46] on input "Search" at bounding box center [220, 43] width 419 height 23
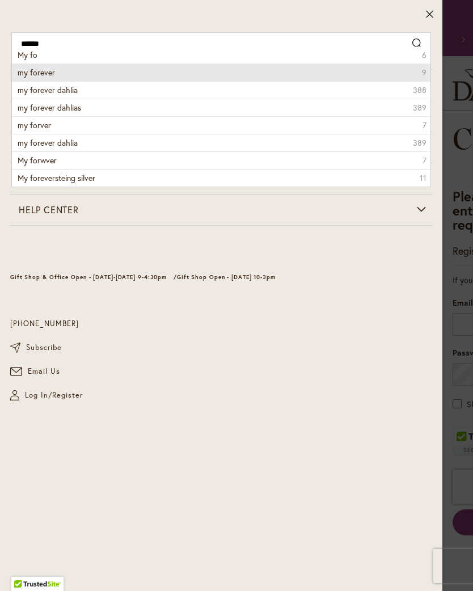
click at [98, 69] on li "my forever 9" at bounding box center [221, 72] width 418 height 18
type input "**********"
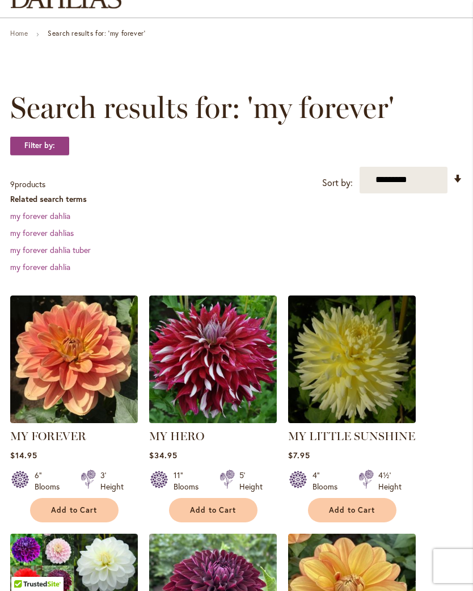
scroll to position [100, 0]
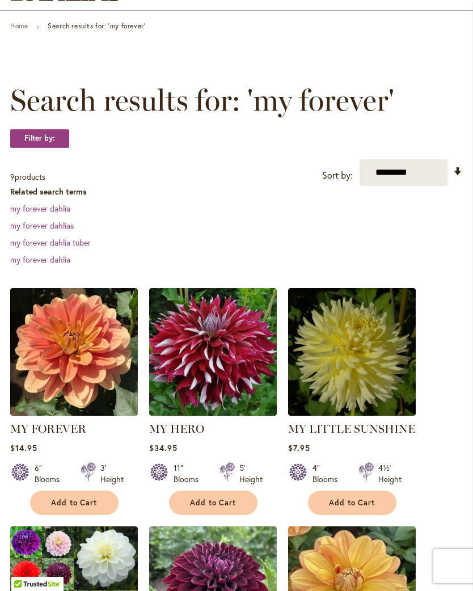
click at [88, 384] on img at bounding box center [74, 352] width 128 height 128
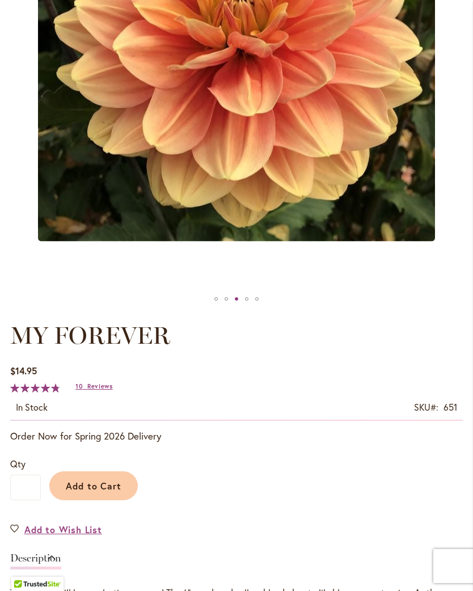
scroll to position [338, 0]
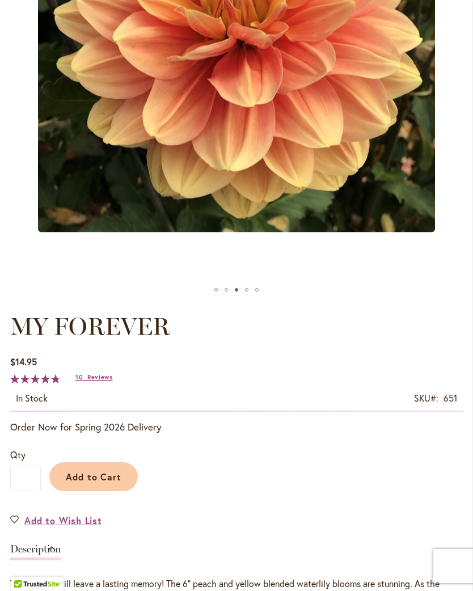
click at [109, 482] on span "Add to Cart" at bounding box center [94, 476] width 56 height 12
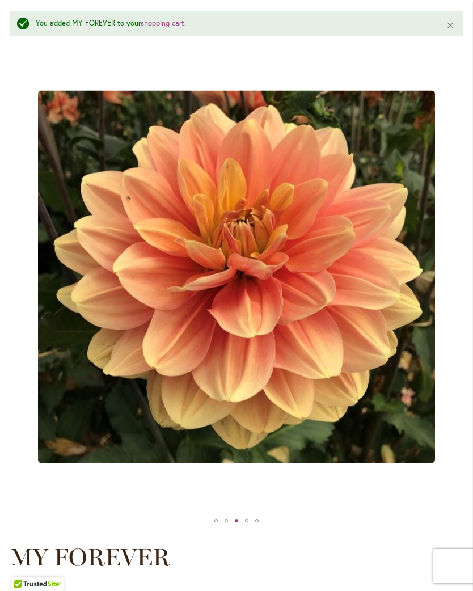
scroll to position [0, 0]
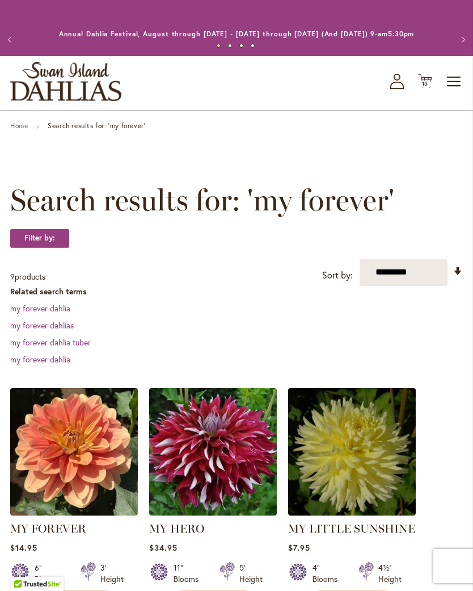
click at [451, 93] on span "Toggle Nav" at bounding box center [454, 81] width 17 height 23
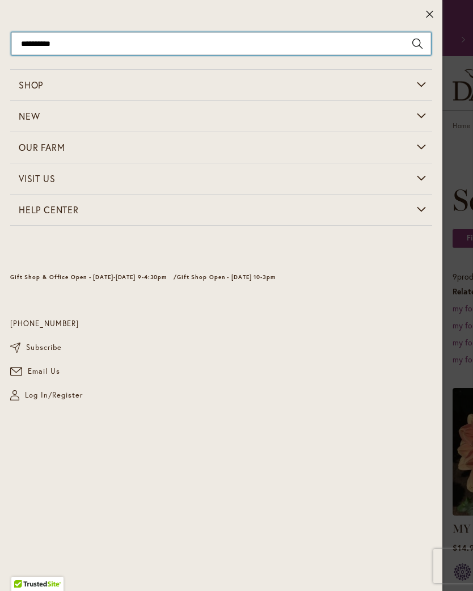
click at [272, 39] on input "**********" at bounding box center [220, 43] width 419 height 23
type input "*"
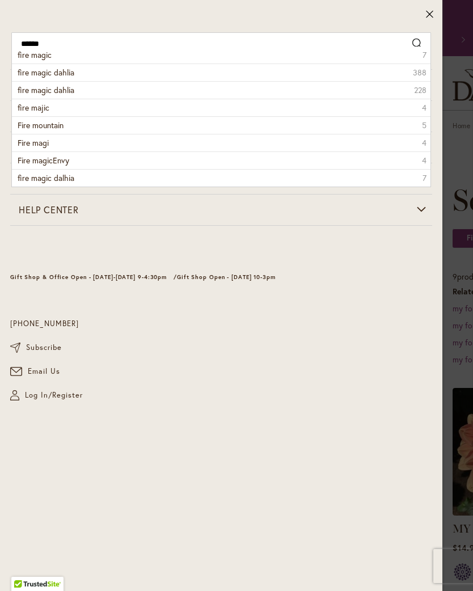
click at [153, 78] on li "fire magic dahlia 388" at bounding box center [221, 72] width 418 height 18
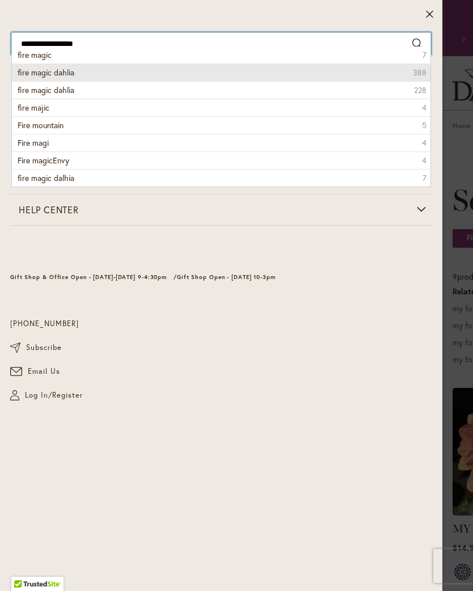
type input "**********"
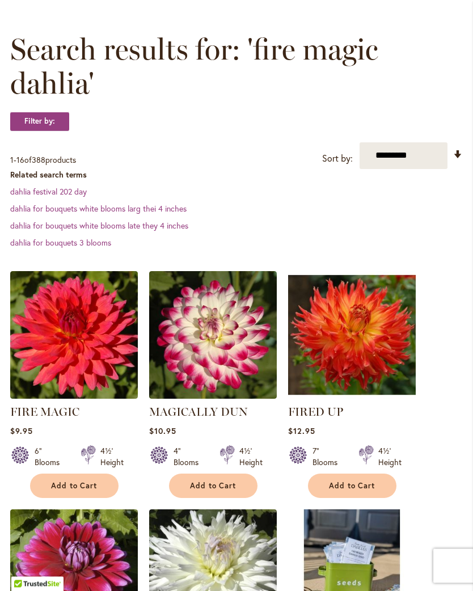
scroll to position [151, 0]
click at [94, 377] on img at bounding box center [74, 335] width 128 height 128
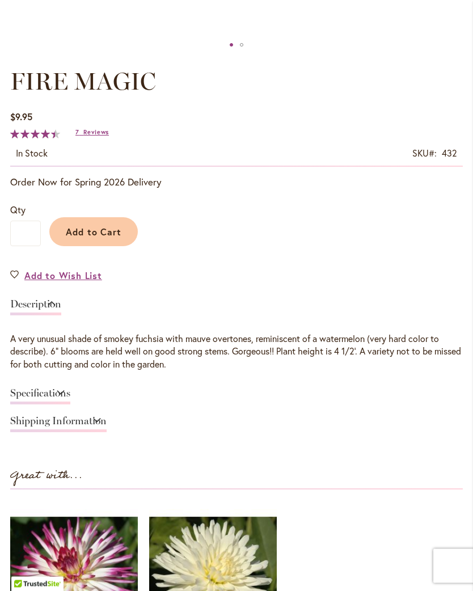
scroll to position [584, 0]
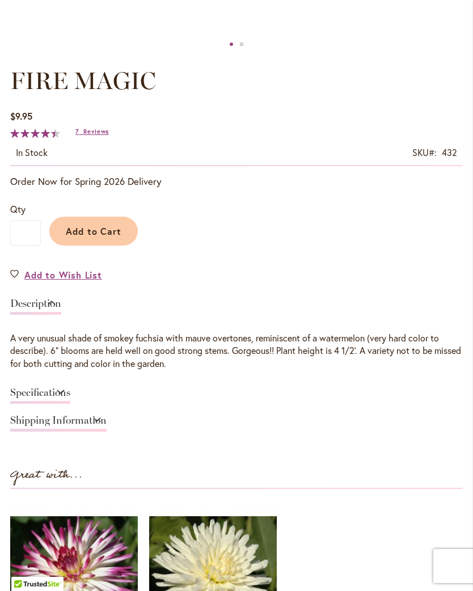
click at [111, 245] on button "Add to Cart" at bounding box center [93, 231] width 88 height 29
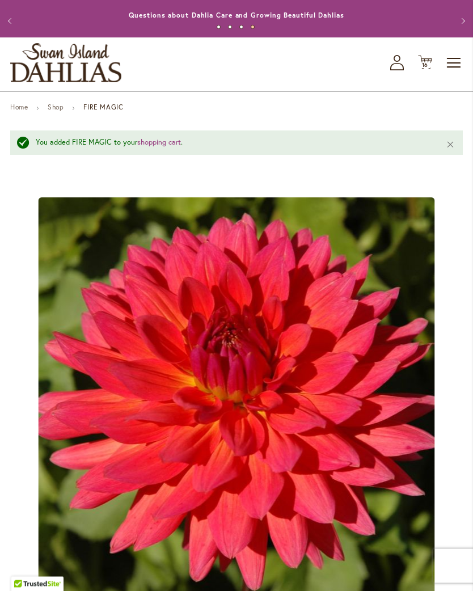
scroll to position [0, 0]
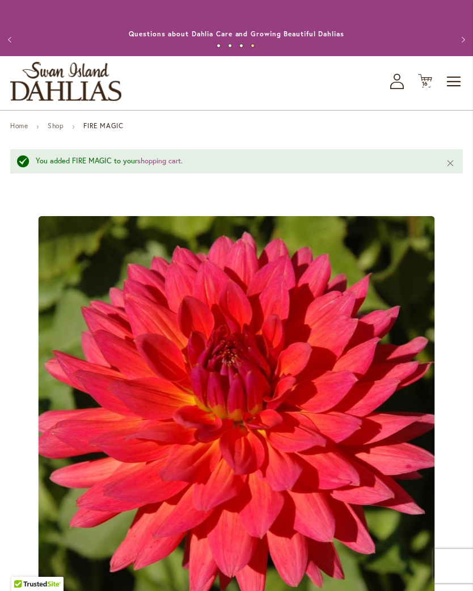
click at [426, 89] on span "Cart .cls-1 { fill: #231f20; }" at bounding box center [425, 81] width 14 height 15
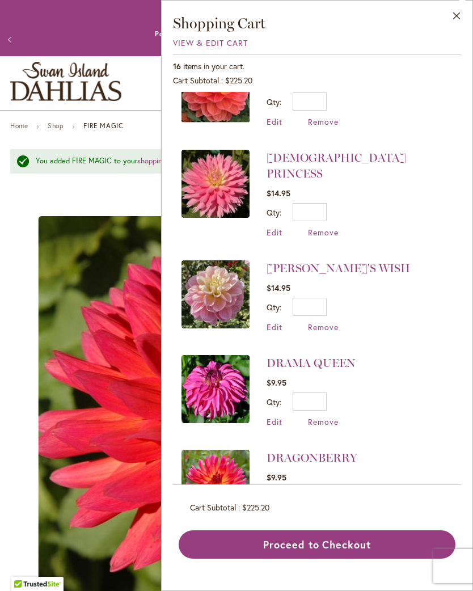
scroll to position [520, 0]
